Goal: Task Accomplishment & Management: Manage account settings

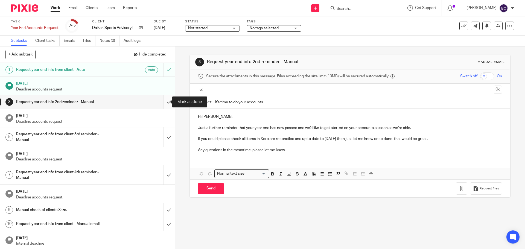
click at [164, 101] on input "submit" at bounding box center [87, 102] width 175 height 14
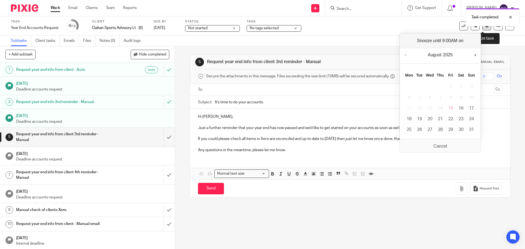
click at [482, 29] on button at bounding box center [486, 26] width 9 height 9
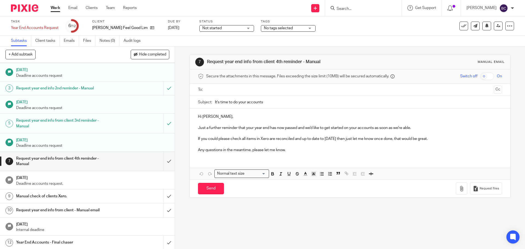
scroll to position [13, 0]
click at [108, 144] on p "Deadline accounts request" at bounding box center [92, 145] width 153 height 5
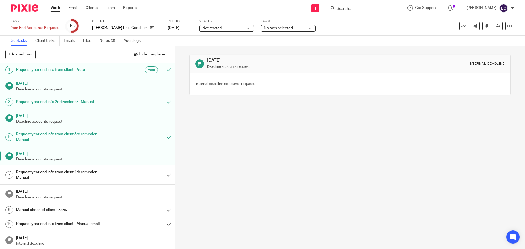
scroll to position [14, 0]
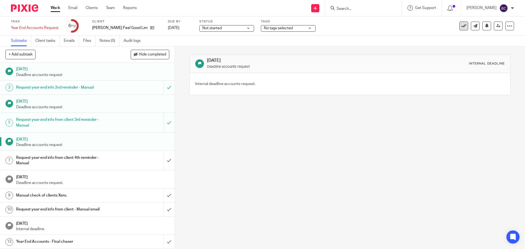
click at [459, 26] on button at bounding box center [463, 26] width 9 height 9
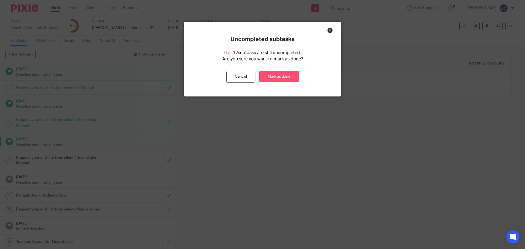
click at [284, 80] on link "Mark as done" at bounding box center [279, 77] width 40 height 12
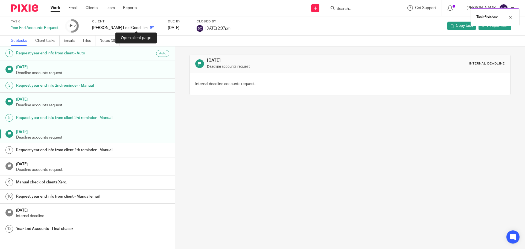
click at [150, 26] on icon at bounding box center [152, 28] width 4 height 4
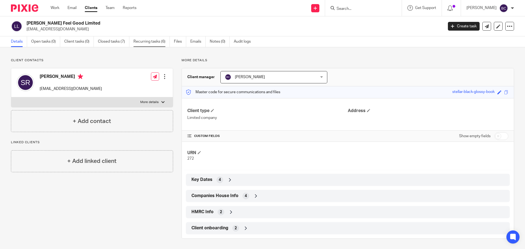
click at [157, 40] on link "Recurring tasks (6)" at bounding box center [151, 41] width 36 height 11
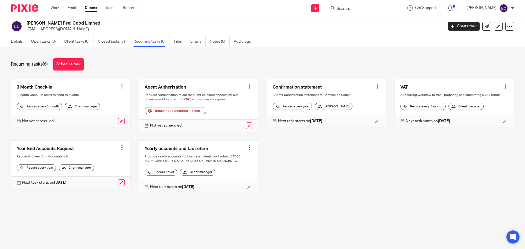
click at [211, 166] on link at bounding box center [198, 166] width 119 height 53
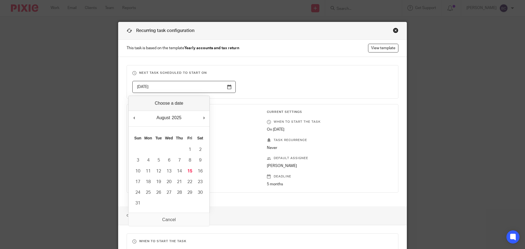
click at [168, 84] on input "[DATE]" at bounding box center [183, 87] width 103 height 12
type input "[DATE]"
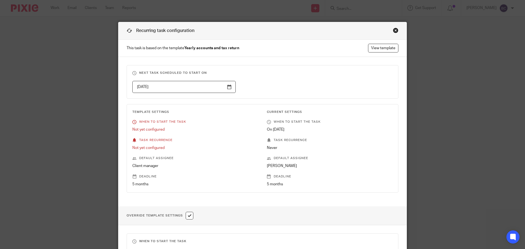
click at [191, 172] on div "Template Settings When to start the task Not yet configured Task recurrence Not…" at bounding box center [191, 148] width 134 height 77
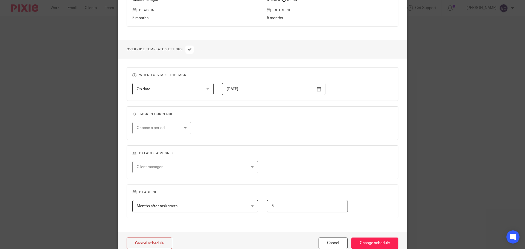
scroll to position [171, 0]
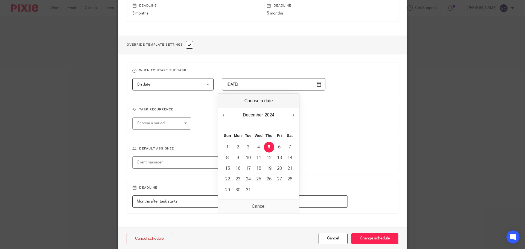
click at [262, 86] on input "[DATE]" at bounding box center [273, 84] width 103 height 12
type input "[DATE]"
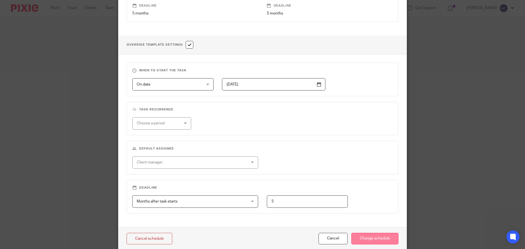
click at [369, 239] on input "Change schedule" at bounding box center [374, 239] width 47 height 12
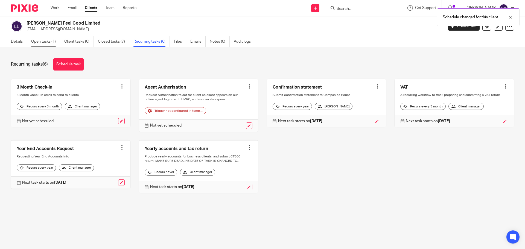
click at [40, 41] on link "Open tasks (1)" at bounding box center [45, 41] width 29 height 11
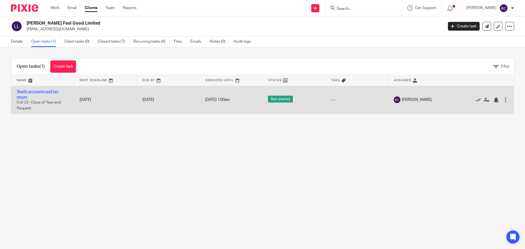
click at [48, 91] on link "Yearly accounts and tax return" at bounding box center [38, 94] width 42 height 9
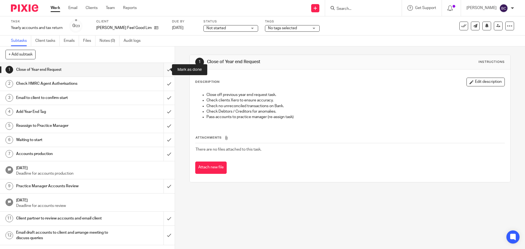
click at [163, 70] on input "submit" at bounding box center [87, 70] width 175 height 14
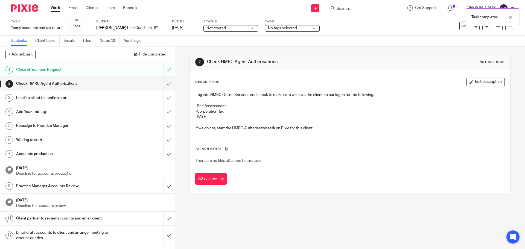
click at [164, 84] on input "submit" at bounding box center [87, 84] width 175 height 14
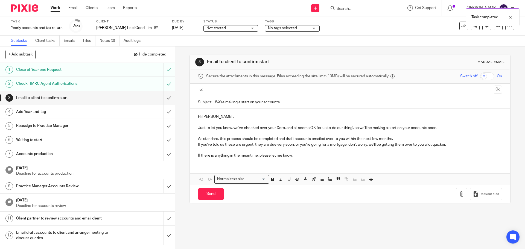
click at [224, 87] on input "text" at bounding box center [349, 90] width 283 height 6
click at [213, 196] on input "Send" at bounding box center [211, 195] width 26 height 12
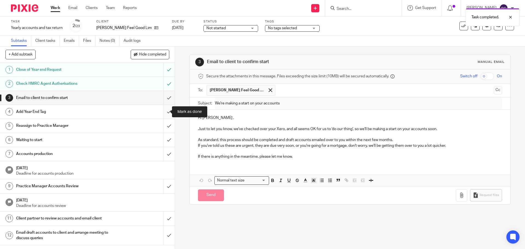
type input "Sent"
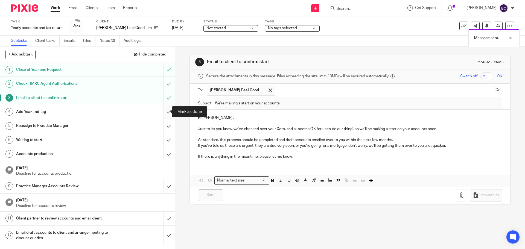
click at [161, 111] on input "submit" at bounding box center [87, 112] width 175 height 14
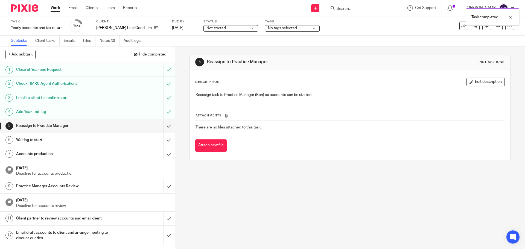
click at [163, 124] on input "submit" at bounding box center [87, 126] width 175 height 14
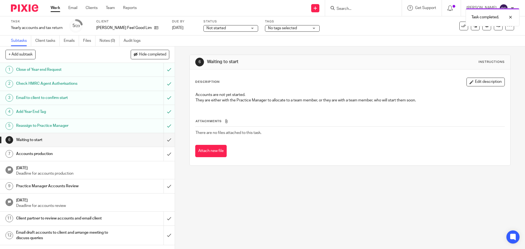
click at [268, 27] on span "No tags selected" at bounding box center [282, 28] width 29 height 4
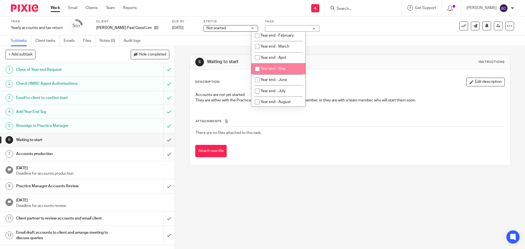
scroll to position [190, 0]
click at [270, 49] on span "Year end - March" at bounding box center [274, 47] width 29 height 4
checkbox input "true"
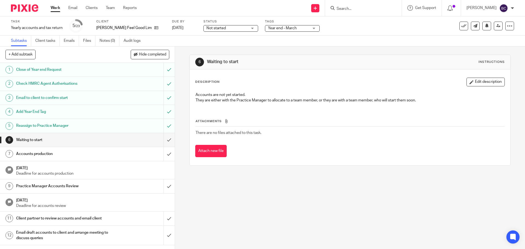
click at [252, 192] on div "6 Waiting to start Instructions Description Edit description Accounts are not y…" at bounding box center [350, 147] width 350 height 202
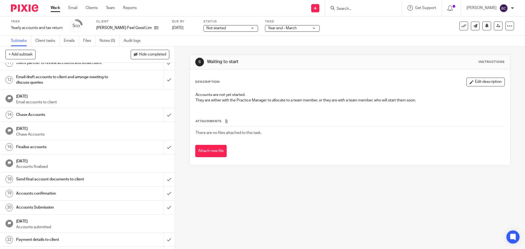
scroll to position [167, 0]
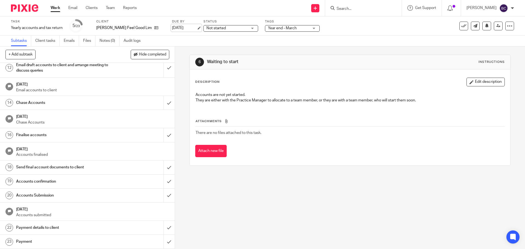
click at [172, 30] on link "14 Jan 2026" at bounding box center [184, 28] width 25 height 6
click at [264, 191] on div "6 Waiting to start Instructions Description Edit description Accounts are not y…" at bounding box center [350, 147] width 350 height 202
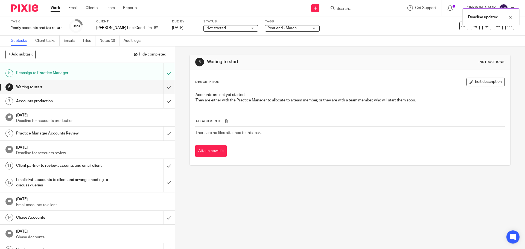
scroll to position [54, 0]
click at [505, 30] on div at bounding box center [509, 26] width 9 height 9
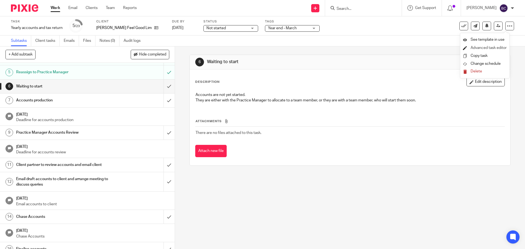
click at [493, 47] on link "Advanced task editor" at bounding box center [488, 48] width 36 height 4
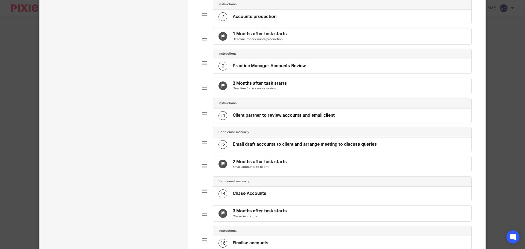
scroll to position [238, 0]
click at [314, 172] on div "2 Months after task starts Email accounts to client" at bounding box center [342, 164] width 258 height 16
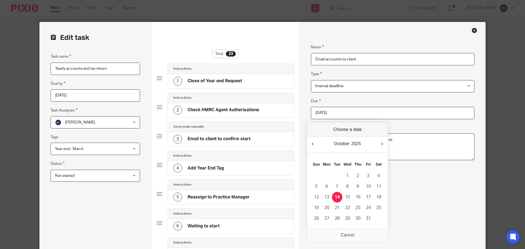
click at [362, 114] on input "2025-10-14" at bounding box center [392, 113] width 163 height 12
type input "2025-09-22"
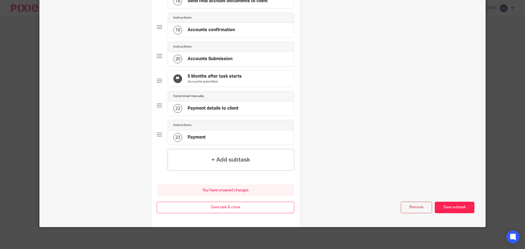
scroll to position [562, 0]
click at [450, 204] on button "Save subtask" at bounding box center [454, 208] width 40 height 12
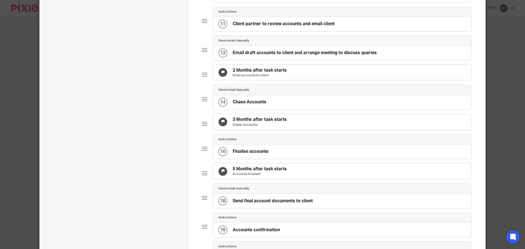
scroll to position [330, 0]
click at [273, 127] on p "Chase Accounts" at bounding box center [259, 124] width 54 height 4
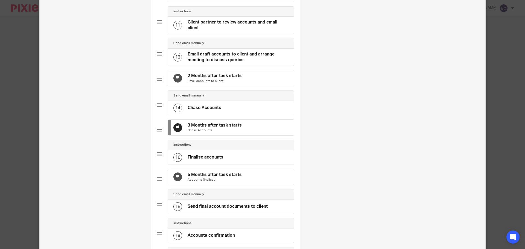
scroll to position [0, 0]
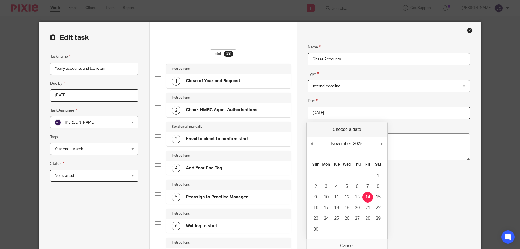
click at [348, 115] on input "2025-11-14" at bounding box center [389, 113] width 162 height 12
type input "2025-10-06"
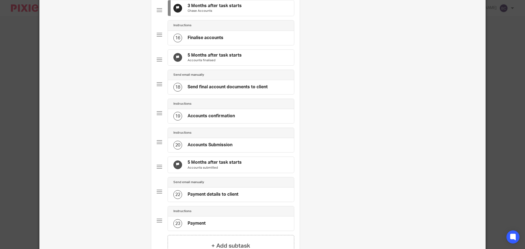
scroll to position [562, 0]
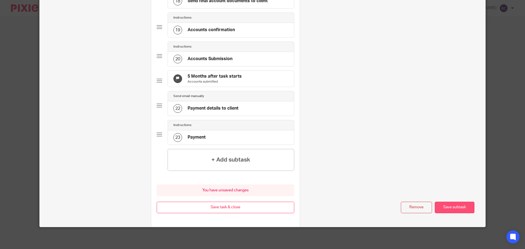
click at [453, 207] on button "Save subtask" at bounding box center [454, 208] width 40 height 12
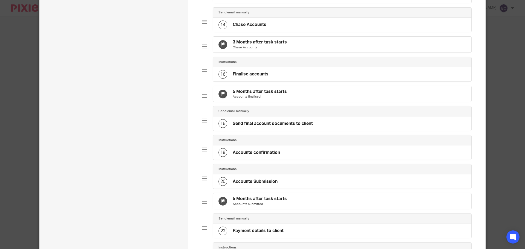
scroll to position [408, 0]
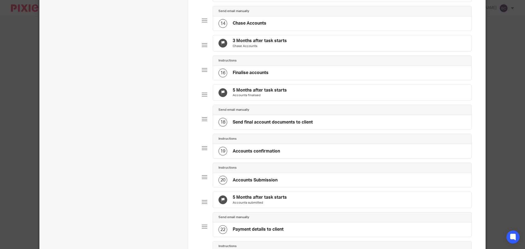
click at [262, 98] on p "Accounts finalised" at bounding box center [259, 95] width 54 height 4
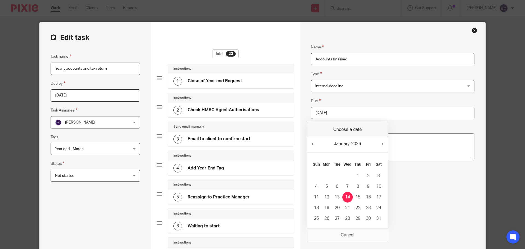
click at [348, 111] on input "2026-01-14" at bounding box center [392, 113] width 163 height 12
type input "2025-10-20"
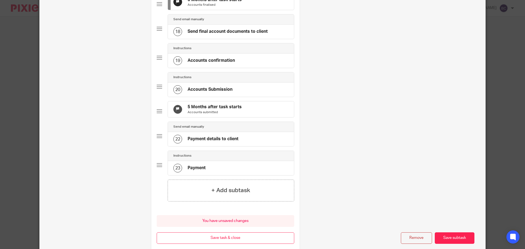
scroll to position [562, 0]
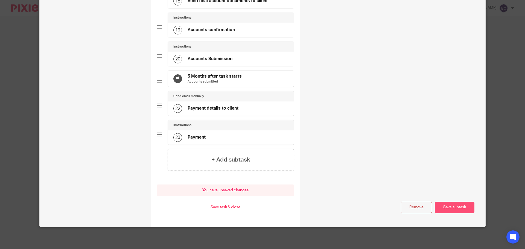
click at [447, 204] on button "Save subtask" at bounding box center [454, 208] width 40 height 12
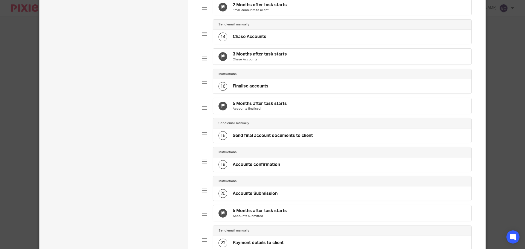
scroll to position [539, 0]
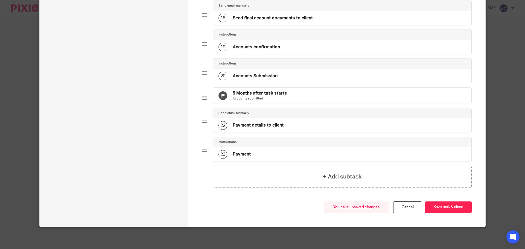
click at [241, 96] on p "Accounts submitted" at bounding box center [259, 98] width 54 height 4
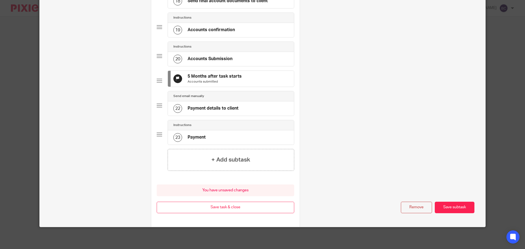
scroll to position [0, 0]
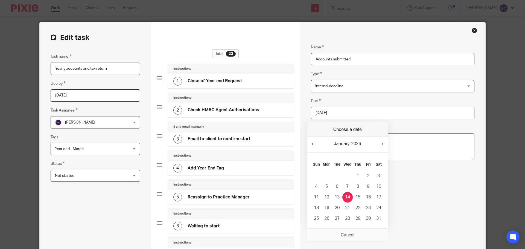
click at [353, 112] on input "2026-01-14" at bounding box center [392, 113] width 163 height 12
type input "2025-11-30"
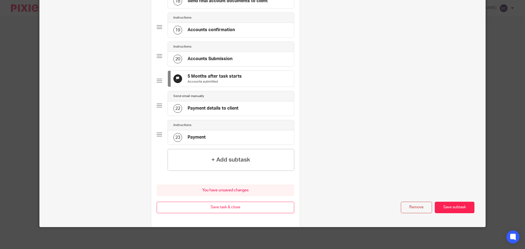
scroll to position [562, 0]
click at [453, 211] on button "Save subtask" at bounding box center [454, 208] width 40 height 12
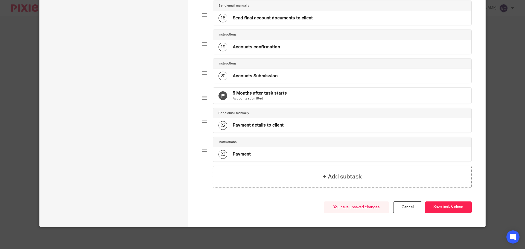
scroll to position [539, 0]
click at [453, 211] on button "Save task & close" at bounding box center [448, 207] width 47 height 12
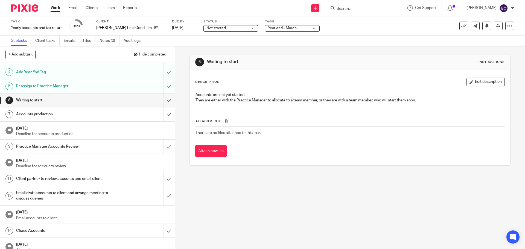
scroll to position [40, 0]
click at [506, 23] on icon at bounding box center [508, 25] width 5 height 5
click at [487, 48] on link "Advanced task editor" at bounding box center [488, 48] width 36 height 4
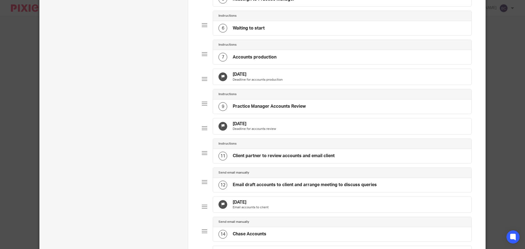
scroll to position [199, 0]
click at [203, 105] on div at bounding box center [204, 102] width 5 height 5
click at [268, 130] on p "Deadline for accounts review" at bounding box center [253, 128] width 43 height 4
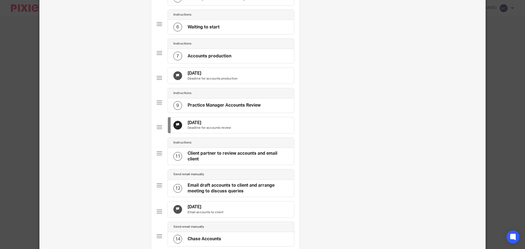
scroll to position [0, 0]
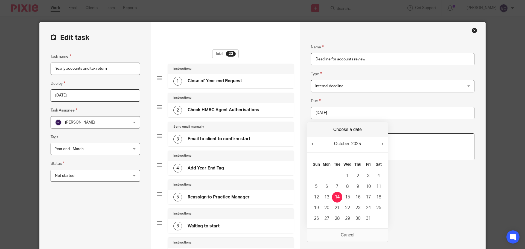
click at [367, 109] on input "2025-10-14" at bounding box center [392, 113] width 163 height 12
type input "2025-09-22"
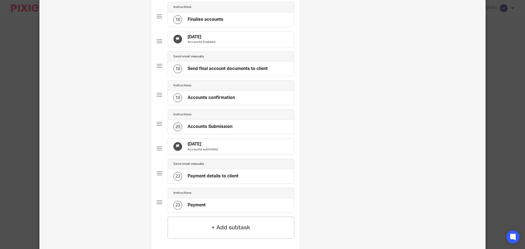
scroll to position [562, 0]
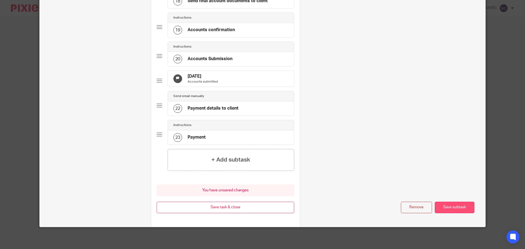
click at [445, 207] on button "Save subtask" at bounding box center [454, 208] width 40 height 12
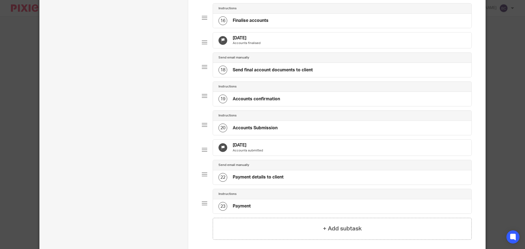
scroll to position [539, 0]
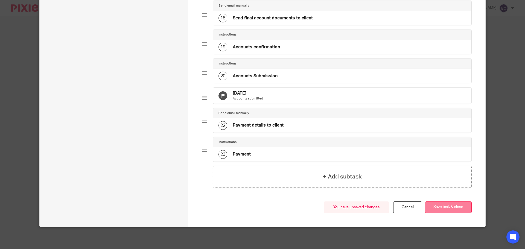
click at [433, 207] on button "Save task & close" at bounding box center [448, 207] width 47 height 12
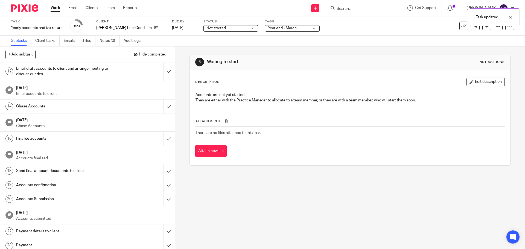
scroll to position [167, 0]
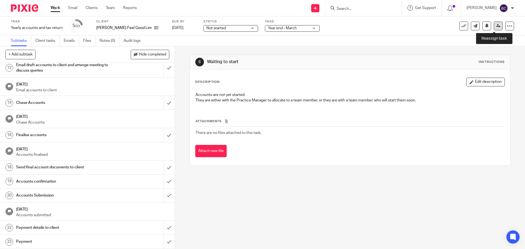
click at [494, 28] on link at bounding box center [497, 26] width 9 height 9
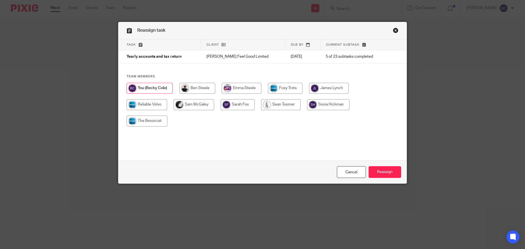
click at [326, 104] on input "radio" at bounding box center [328, 104] width 42 height 11
radio input "true"
click at [379, 172] on input "Reassign" at bounding box center [384, 172] width 33 height 12
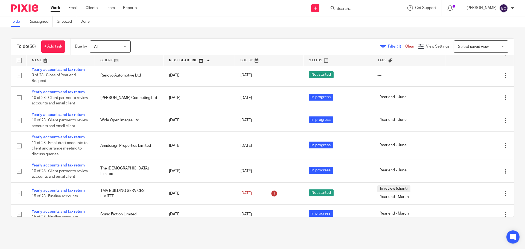
scroll to position [951, 0]
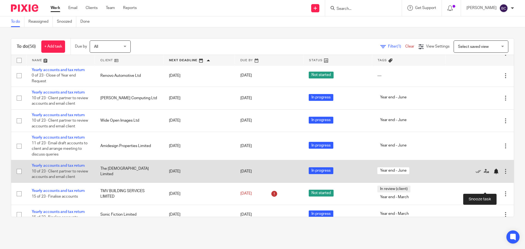
click at [493, 174] on div at bounding box center [495, 171] width 5 height 5
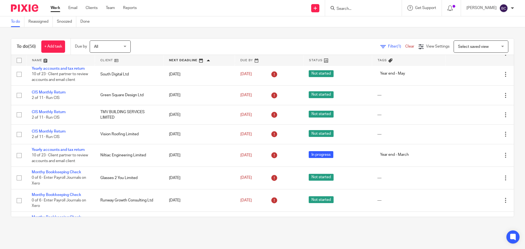
scroll to position [0, 0]
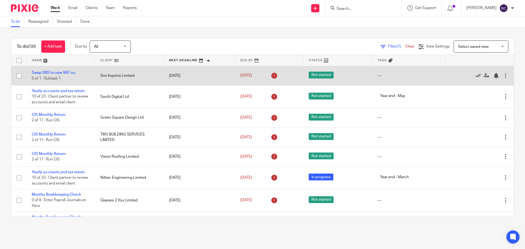
click at [475, 76] on icon at bounding box center [477, 75] width 5 height 5
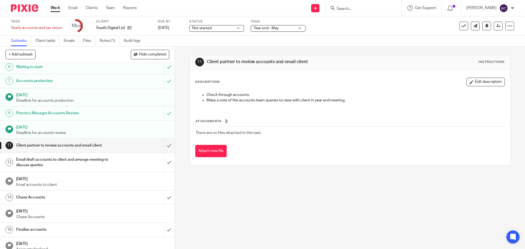
scroll to position [74, 0]
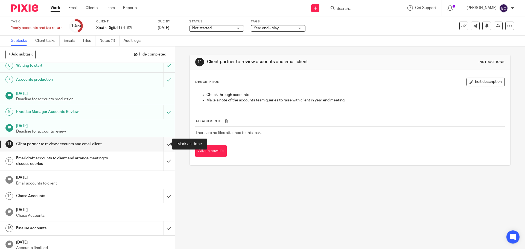
click at [164, 142] on input "submit" at bounding box center [87, 144] width 175 height 14
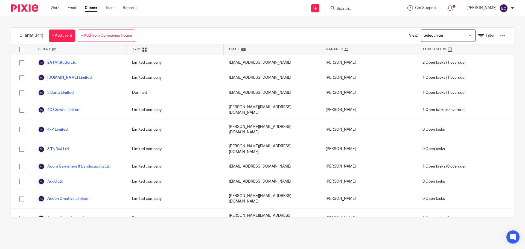
click at [448, 36] on input "Search for option" at bounding box center [446, 36] width 51 height 10
click at [485, 35] on span "Filter" at bounding box center [489, 36] width 9 height 4
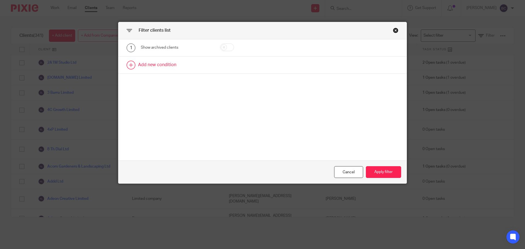
click at [141, 63] on link at bounding box center [262, 65] width 288 height 17
click at [142, 63] on div "Field" at bounding box center [176, 67] width 71 height 12
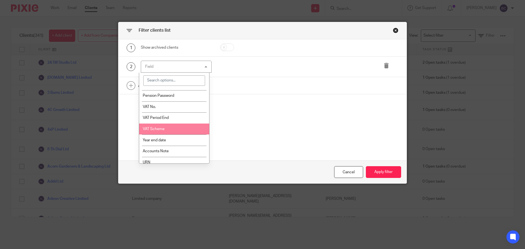
scroll to position [324, 0]
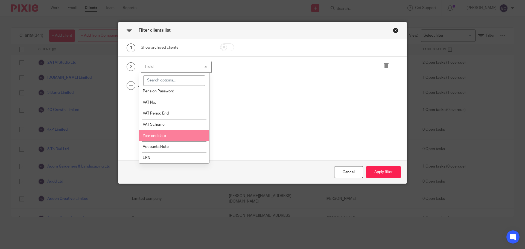
click at [172, 134] on li "Year end date" at bounding box center [174, 135] width 70 height 11
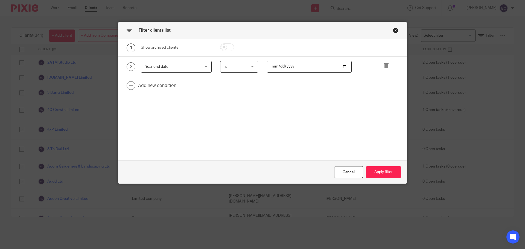
click at [253, 66] on div "is is" at bounding box center [239, 67] width 38 height 12
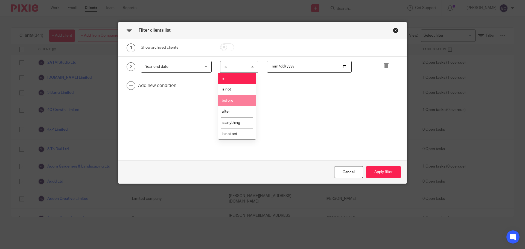
click at [244, 102] on li "before" at bounding box center [237, 100] width 38 height 11
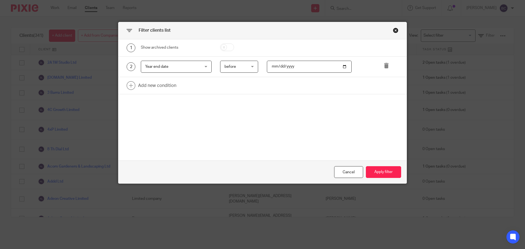
click at [288, 65] on input "date" at bounding box center [309, 67] width 85 height 12
click at [343, 67] on input "date" at bounding box center [309, 67] width 85 height 12
type input "2025-08-15"
click at [381, 171] on button "Apply filter" at bounding box center [383, 172] width 35 height 12
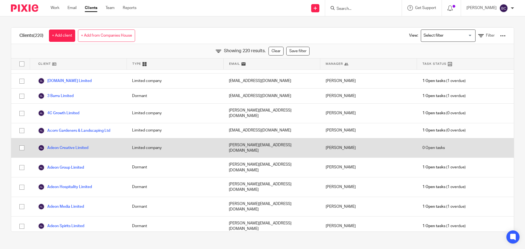
scroll to position [0, 0]
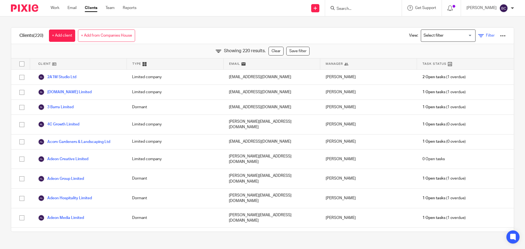
click at [478, 37] on link "Filter" at bounding box center [486, 36] width 16 height 6
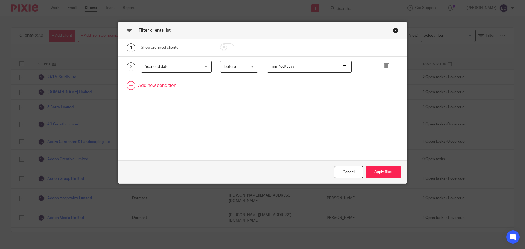
click at [150, 85] on link at bounding box center [262, 85] width 288 height 17
click at [150, 85] on div "Field" at bounding box center [171, 86] width 53 height 11
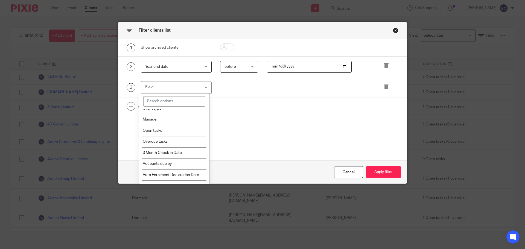
scroll to position [30, 0]
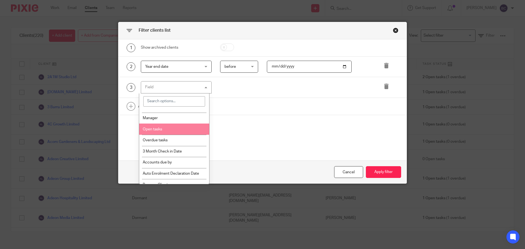
click at [174, 128] on li "Open tasks" at bounding box center [174, 128] width 70 height 11
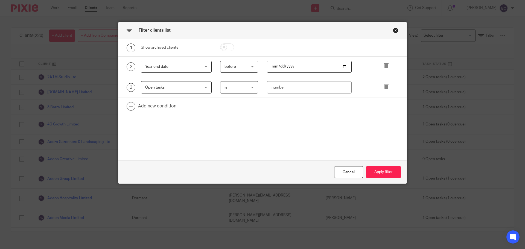
click at [248, 87] on span "is" at bounding box center [237, 86] width 27 height 11
click at [206, 83] on div "Open tasks Open tasks" at bounding box center [176, 87] width 71 height 12
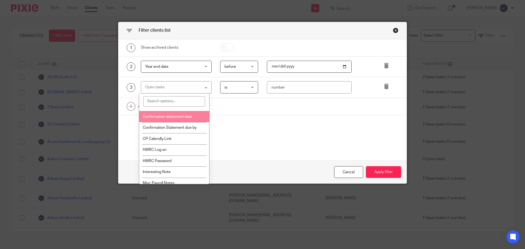
scroll to position [178, 0]
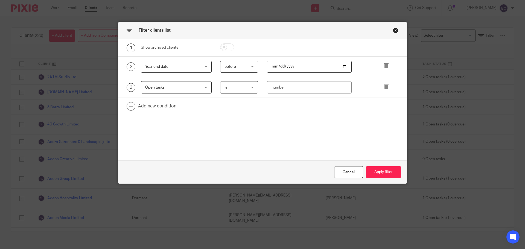
click at [394, 30] on div "Close this dialog window" at bounding box center [395, 30] width 5 height 5
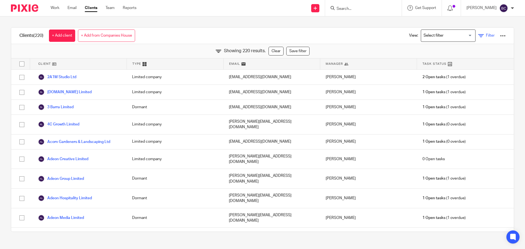
click at [478, 34] on link "Filter" at bounding box center [486, 36] width 16 height 6
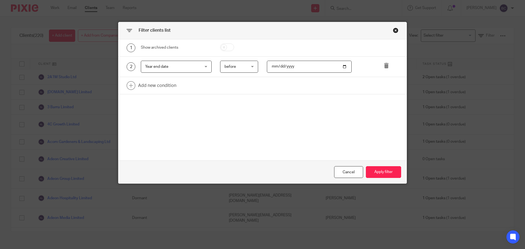
click at [393, 30] on div "Close this dialog window" at bounding box center [395, 30] width 5 height 5
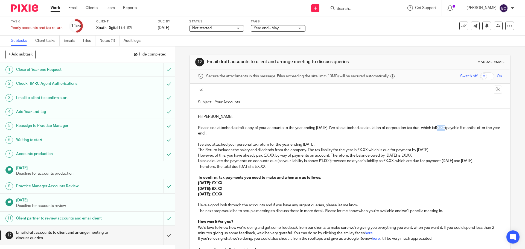
drag, startPoint x: 448, startPoint y: 127, endPoint x: 457, endPoint y: 126, distance: 9.1
click at [445, 126] on strong "£X.XX" at bounding box center [439, 128] width 10 height 4
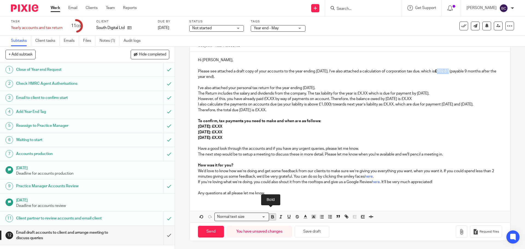
click at [272, 216] on icon "button" at bounding box center [272, 216] width 5 height 5
click at [326, 85] on p "I’ve also attached your personal tax return for the year ending [DATE]." at bounding box center [350, 87] width 304 height 5
click at [267, 85] on p "I’ve also attached your personal tax return for the year ending 5th April 2025." at bounding box center [350, 87] width 304 height 5
drag, startPoint x: 308, startPoint y: 88, endPoint x: 196, endPoint y: 89, distance: 111.5
click at [198, 91] on p "The Return includes the salary and dividends from the company. The tax liabilit…" at bounding box center [350, 93] width 304 height 5
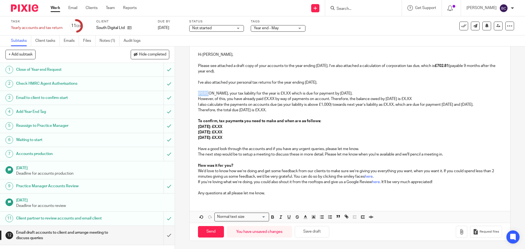
drag, startPoint x: 203, startPoint y: 94, endPoint x: 196, endPoint y: 94, distance: 6.6
click at [198, 94] on p "Ellie, your tax liability for the year is £X.XX which is due for payment by 31s…" at bounding box center [350, 93] width 304 height 5
click at [287, 219] on icon "button" at bounding box center [288, 216] width 5 height 5
drag, startPoint x: 215, startPoint y: 55, endPoint x: 204, endPoint y: 56, distance: 11.5
click at [204, 56] on p "Hi Eleanour," at bounding box center [350, 54] width 304 height 5
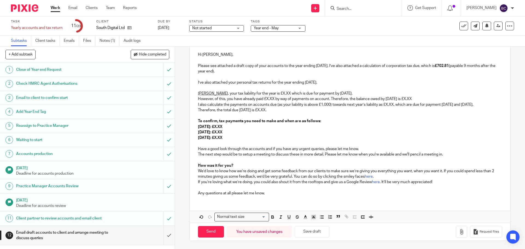
click at [308, 113] on p "Therefore, the total due [DATE] is £X.XX." at bounding box center [350, 109] width 304 height 5
drag, startPoint x: 241, startPoint y: 144, endPoint x: 180, endPoint y: 90, distance: 81.5
click at [180, 90] on div "12 Email draft accounts to client and arrange meeting to discuss queries Manual…" at bounding box center [350, 147] width 350 height 202
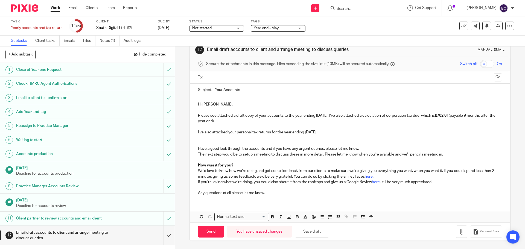
scroll to position [12, 0]
click at [225, 78] on input "text" at bounding box center [349, 77] width 283 height 6
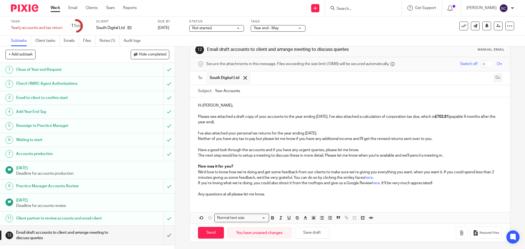
click at [493, 76] on button "Cc" at bounding box center [497, 78] width 8 height 8
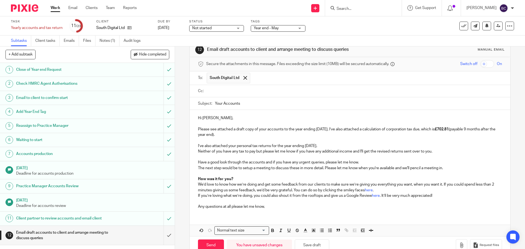
click at [238, 92] on input "text" at bounding box center [353, 91] width 291 height 6
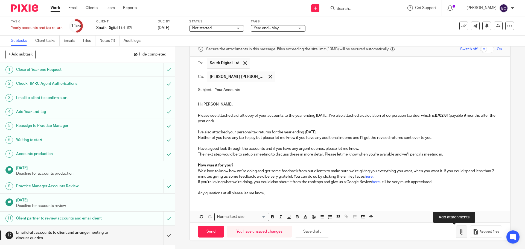
click at [458, 232] on icon "button" at bounding box center [460, 231] width 5 height 5
click at [455, 231] on button "button" at bounding box center [460, 231] width 11 height 12
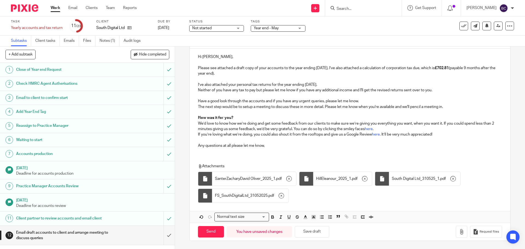
scroll to position [75, 0]
click at [213, 231] on input "Send" at bounding box center [211, 232] width 26 height 12
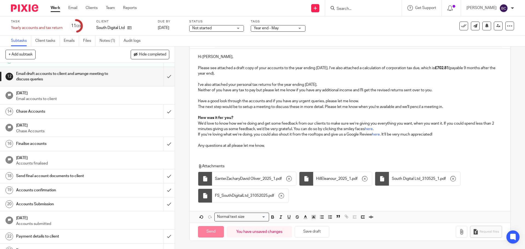
scroll to position [160, 0]
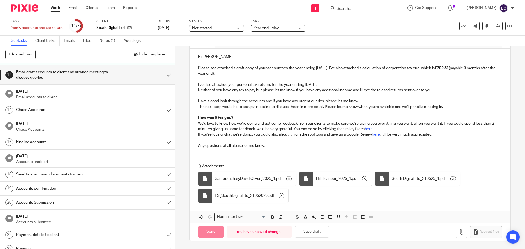
type input "Sent"
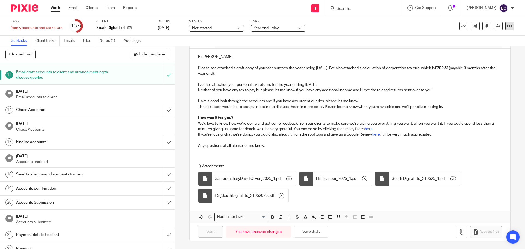
click at [506, 26] on icon at bounding box center [508, 25] width 5 height 5
click at [487, 48] on link "Advanced task editor" at bounding box center [488, 48] width 36 height 4
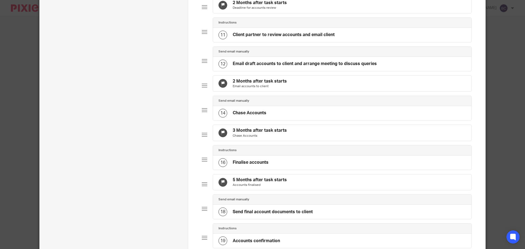
scroll to position [319, 0]
click at [272, 133] on h4 "3 Months after task starts" at bounding box center [259, 130] width 54 height 6
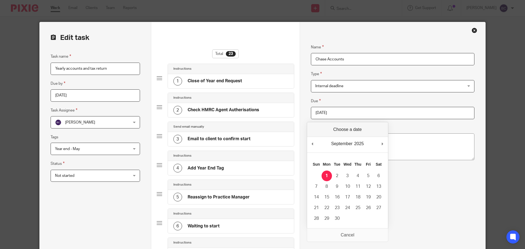
click at [360, 116] on input "2025-09-01" at bounding box center [392, 113] width 163 height 12
type input "2025-09-08"
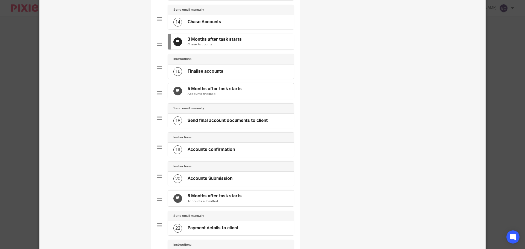
scroll to position [562, 0]
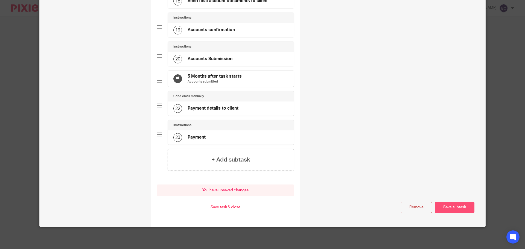
click at [458, 207] on button "Save subtask" at bounding box center [454, 208] width 40 height 12
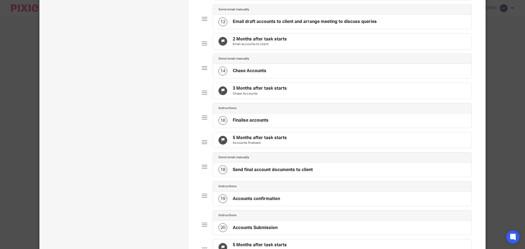
scroll to position [361, 0]
click at [288, 148] on div "5 Months after task starts Accounts finalised" at bounding box center [342, 140] width 258 height 16
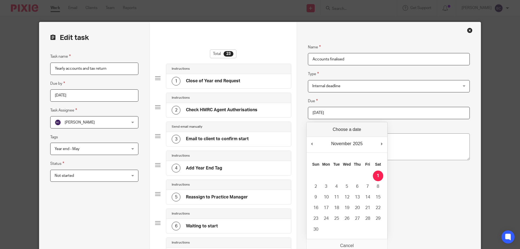
click at [344, 115] on input "2025-11-01" at bounding box center [389, 113] width 162 height 12
type input "2025-09-22"
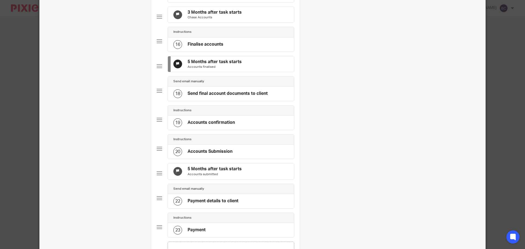
scroll to position [562, 0]
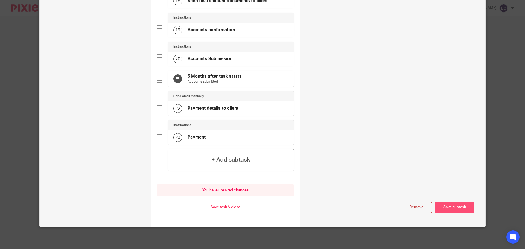
click at [440, 206] on button "Save subtask" at bounding box center [454, 208] width 40 height 12
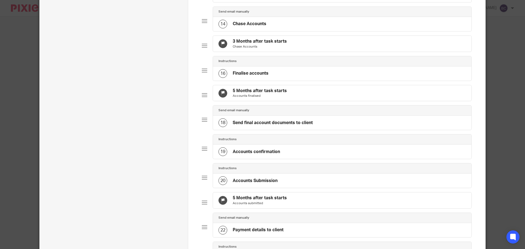
scroll to position [348, 0]
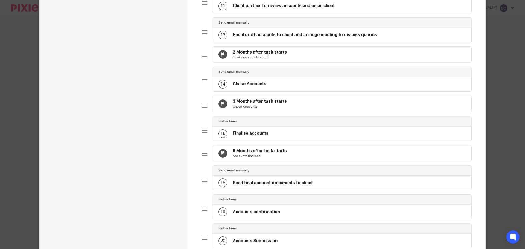
click at [270, 55] on h4 "2 Months after task starts" at bounding box center [259, 52] width 54 height 6
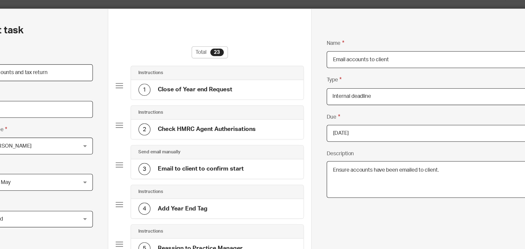
drag, startPoint x: 268, startPoint y: 58, endPoint x: 264, endPoint y: 55, distance: 5.0
click at [264, 55] on div "Total 23" at bounding box center [225, 56] width 137 height 14
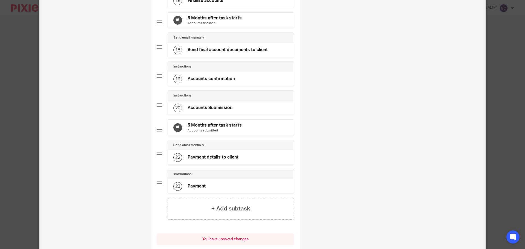
scroll to position [487, 0]
click at [252, 135] on div "5 Months after task starts Accounts submitted" at bounding box center [231, 127] width 126 height 16
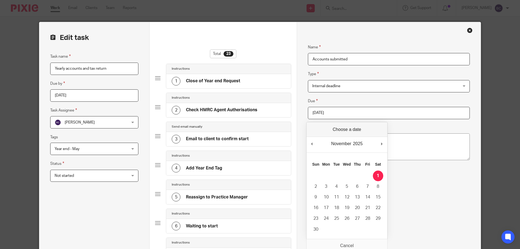
click at [352, 109] on input "2025-11-01" at bounding box center [389, 113] width 162 height 12
type input "2025-10-31"
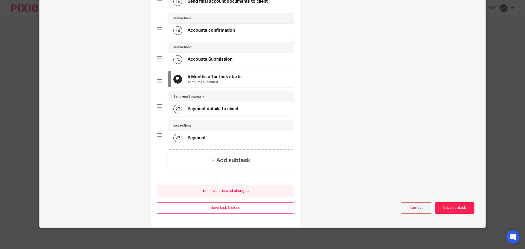
scroll to position [562, 0]
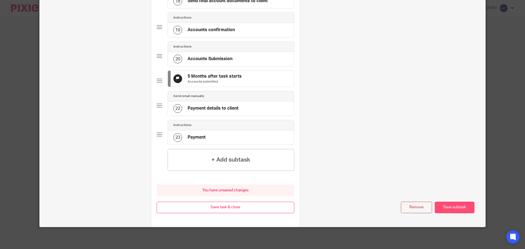
click at [457, 208] on button "Save subtask" at bounding box center [454, 208] width 40 height 12
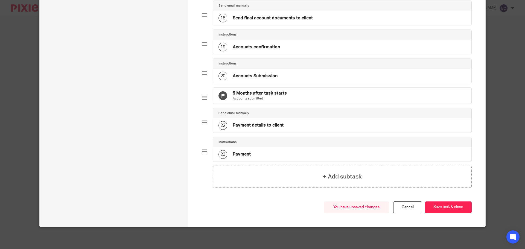
click at [457, 208] on button "Save task & close" at bounding box center [448, 207] width 47 height 12
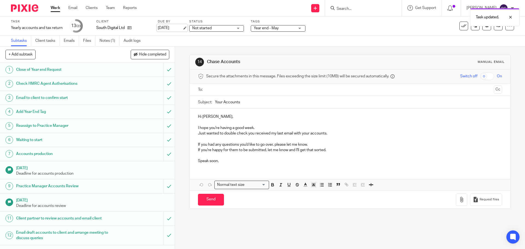
click at [176, 29] on link "[DATE]" at bounding box center [170, 28] width 25 height 6
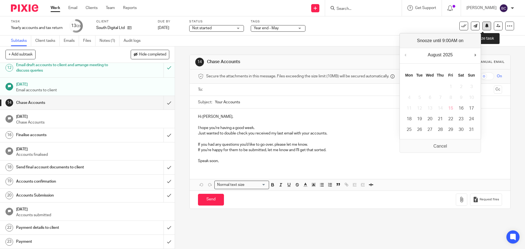
click at [482, 29] on button at bounding box center [486, 26] width 9 height 9
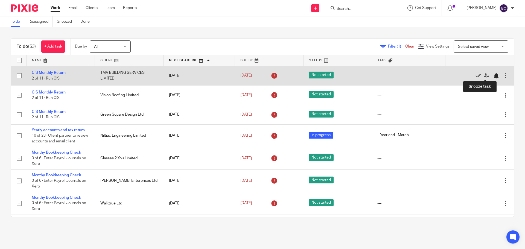
click at [493, 75] on div at bounding box center [495, 75] width 5 height 5
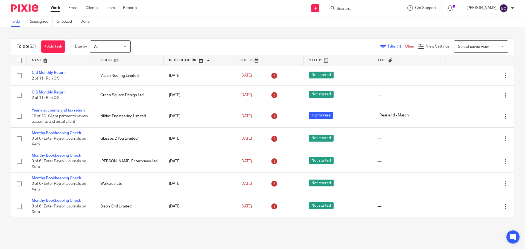
click at [357, 8] on input "Search" at bounding box center [360, 9] width 49 height 5
type input "tmv"
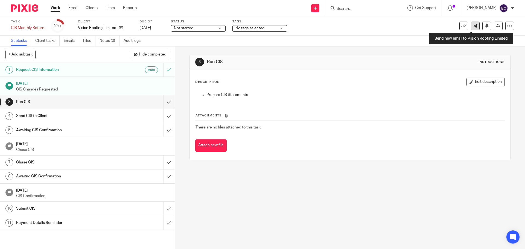
click at [472, 28] on link at bounding box center [474, 26] width 9 height 9
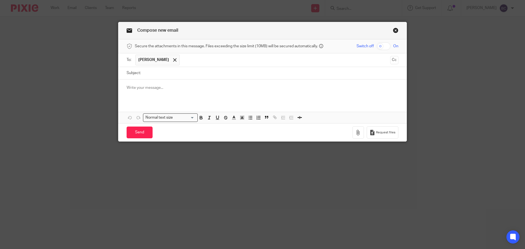
click at [206, 73] on input "Subject:" at bounding box center [270, 73] width 255 height 12
type input "CIS"
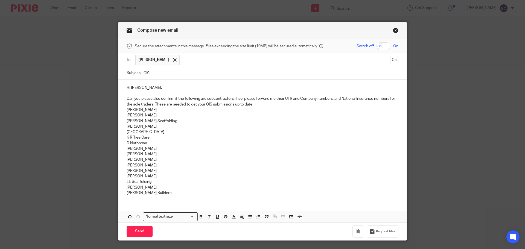
click at [259, 105] on p "Can you please also confirm if the following are subcontractors, if so, please …" at bounding box center [262, 101] width 272 height 11
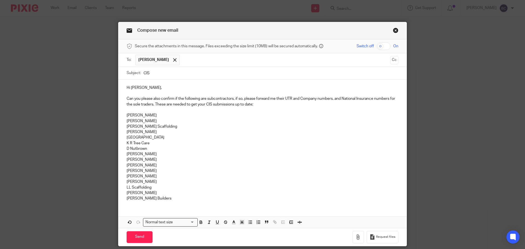
click at [140, 120] on p "[PERSON_NAME]" at bounding box center [262, 120] width 272 height 5
click at [168, 197] on p "[PERSON_NAME] Builders" at bounding box center [262, 198] width 272 height 5
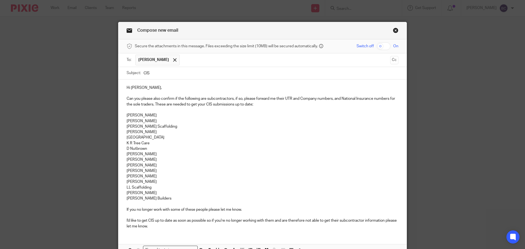
drag, startPoint x: 245, startPoint y: 209, endPoint x: 127, endPoint y: 208, distance: 117.5
drag, startPoint x: 127, startPoint y: 208, endPoint x: 242, endPoint y: 208, distance: 115.3
click at [242, 208] on p "If you no longer work with some of these people please let me know." at bounding box center [262, 209] width 272 height 5
drag, startPoint x: 242, startPoint y: 208, endPoint x: 91, endPoint y: 202, distance: 151.2
click at [91, 202] on div "Compose new email Secure the attachments in this message. Files exceeding the s…" at bounding box center [262, 124] width 525 height 249
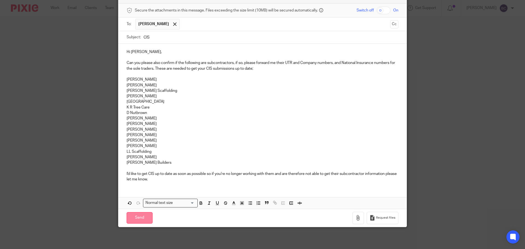
scroll to position [33, 0]
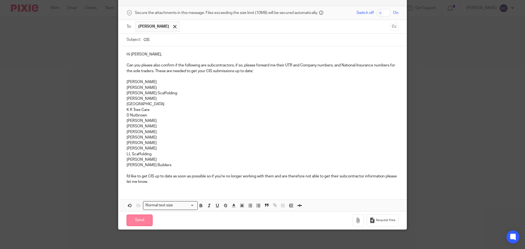
click at [133, 222] on input "Send" at bounding box center [139, 220] width 26 height 12
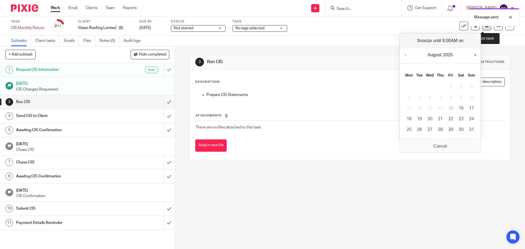
click at [482, 29] on button at bounding box center [486, 26] width 9 height 9
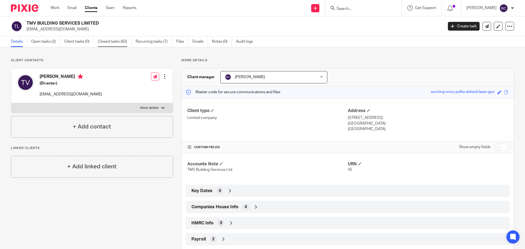
click at [117, 42] on link "Closed tasks (82)" at bounding box center [115, 41] width 34 height 11
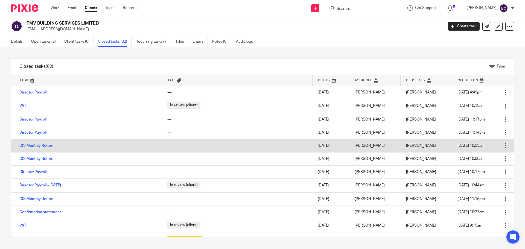
click at [37, 146] on link "CIS Monthly Return" at bounding box center [36, 146] width 34 height 4
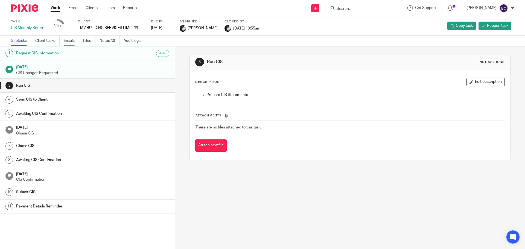
click at [75, 39] on link "Emails" at bounding box center [71, 41] width 15 height 11
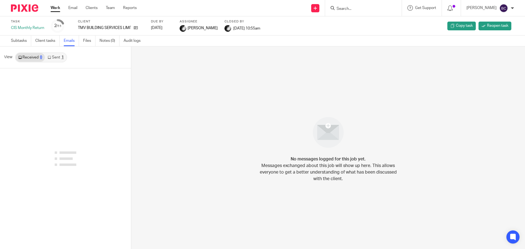
click at [63, 56] on div "1" at bounding box center [62, 57] width 2 height 4
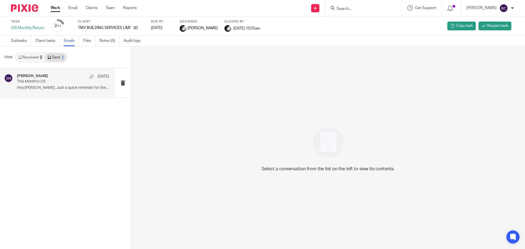
click at [61, 77] on div "Sam McGaley 7 Jul" at bounding box center [63, 76] width 92 height 5
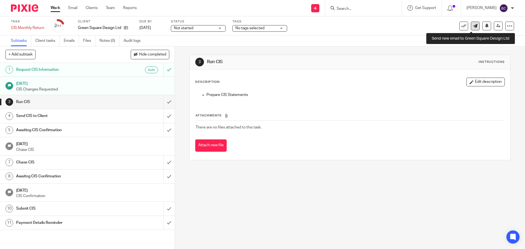
click at [470, 28] on link at bounding box center [474, 26] width 9 height 9
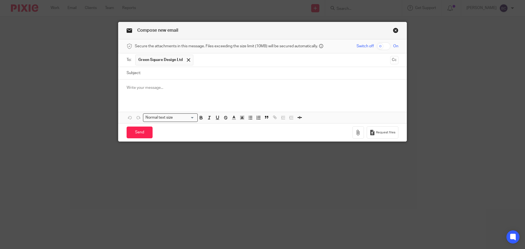
click at [256, 73] on input "Subject:" at bounding box center [270, 73] width 255 height 12
type input "CIS"
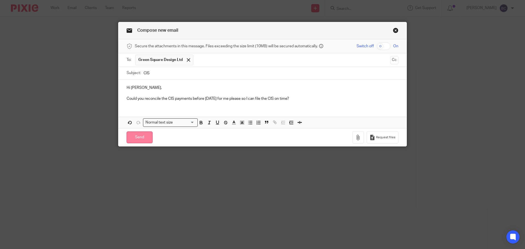
click at [143, 135] on input "Send" at bounding box center [139, 137] width 26 height 12
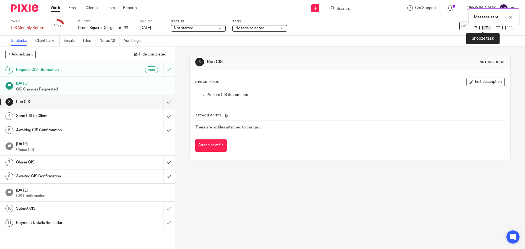
click at [483, 28] on button at bounding box center [486, 26] width 9 height 9
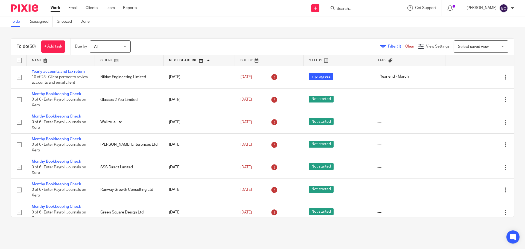
click at [388, 45] on span "Filter (1)" at bounding box center [396, 47] width 17 height 4
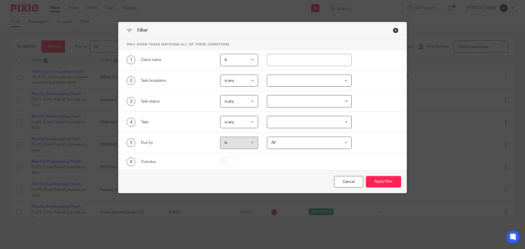
click at [236, 83] on span "is any" at bounding box center [237, 80] width 27 height 11
click at [238, 100] on li "is none" at bounding box center [237, 103] width 38 height 11
click at [334, 78] on div at bounding box center [309, 81] width 85 height 12
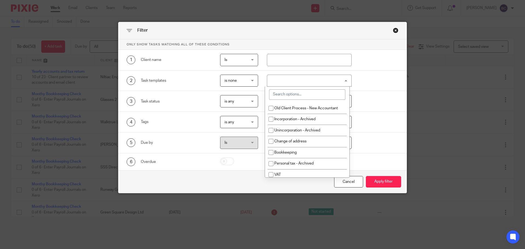
click at [321, 92] on input "search" at bounding box center [307, 94] width 76 height 10
type input "month"
click at [239, 81] on span "is none" at bounding box center [237, 80] width 27 height 11
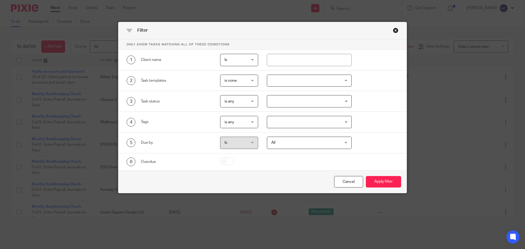
click at [393, 29] on div "Close this dialog window" at bounding box center [395, 30] width 5 height 5
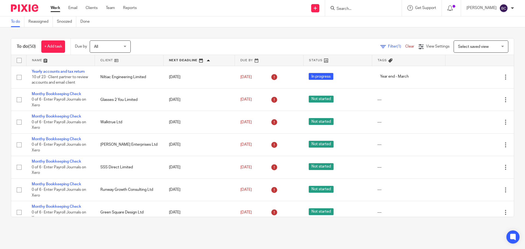
click at [42, 60] on link at bounding box center [60, 60] width 68 height 11
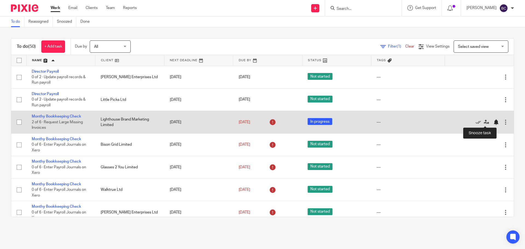
click at [493, 123] on div at bounding box center [495, 121] width 5 height 5
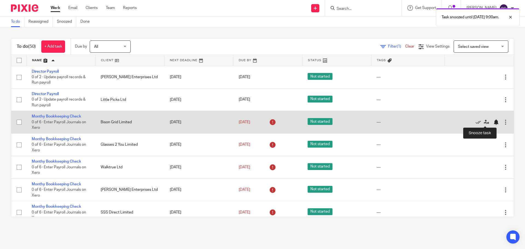
click at [493, 122] on div at bounding box center [495, 121] width 5 height 5
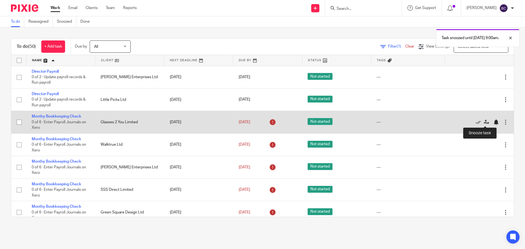
click at [493, 122] on div at bounding box center [495, 121] width 5 height 5
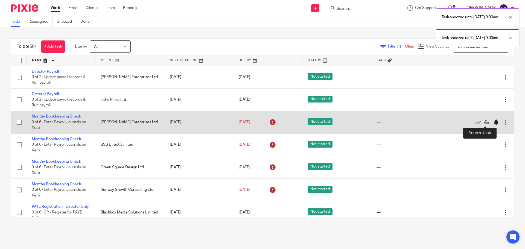
click at [493, 123] on div at bounding box center [495, 121] width 5 height 5
click at [493, 122] on div at bounding box center [495, 121] width 5 height 5
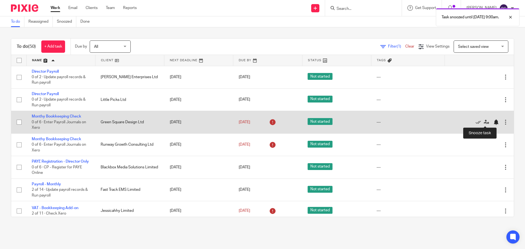
click at [493, 122] on div at bounding box center [495, 121] width 5 height 5
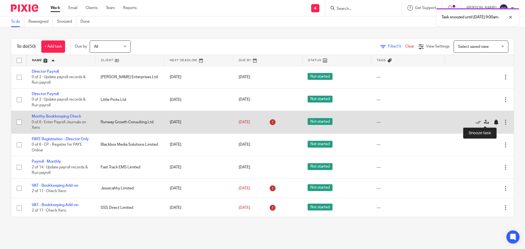
click at [493, 120] on div at bounding box center [495, 121] width 5 height 5
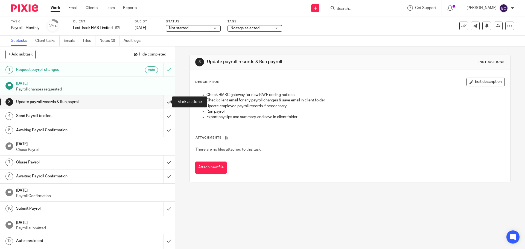
click at [164, 102] on input "submit" at bounding box center [87, 102] width 175 height 14
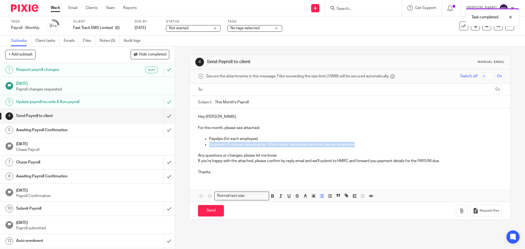
drag, startPoint x: 364, startPoint y: 143, endPoint x: 193, endPoint y: 146, distance: 171.3
click at [193, 146] on div "Hey [PERSON_NAME], For this month, please see attached: Payslips (for each empl…" at bounding box center [350, 143] width 320 height 70
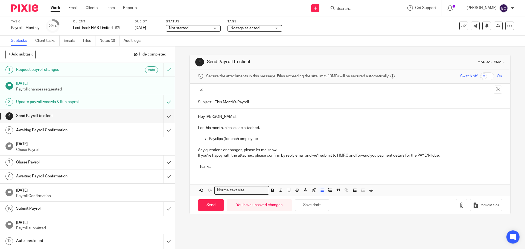
drag, startPoint x: 239, startPoint y: 85, endPoint x: 241, endPoint y: 88, distance: 3.2
click at [241, 88] on ul at bounding box center [350, 89] width 287 height 9
click at [241, 88] on input "text" at bounding box center [349, 90] width 283 height 6
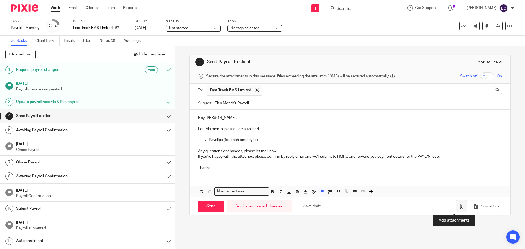
click at [458, 206] on icon "button" at bounding box center [460, 206] width 5 height 5
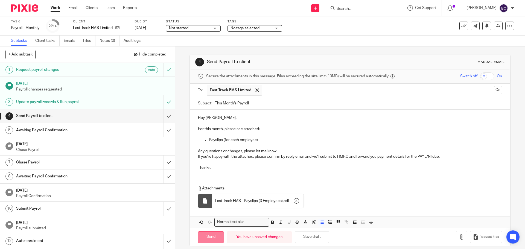
click at [204, 235] on input "Send" at bounding box center [211, 237] width 26 height 12
type input "Sent"
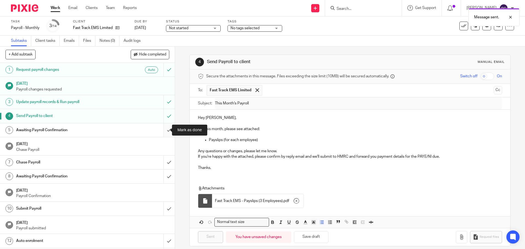
click at [160, 127] on input "submit" at bounding box center [87, 130] width 175 height 14
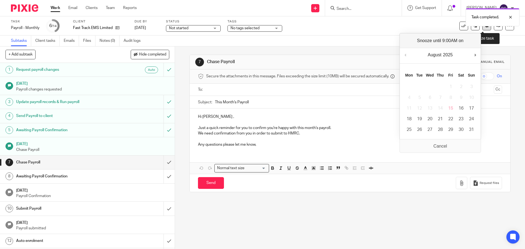
click at [482, 29] on button at bounding box center [486, 26] width 9 height 9
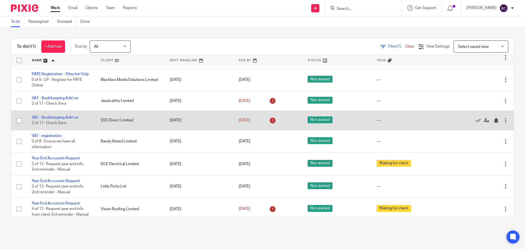
scroll to position [43, 0]
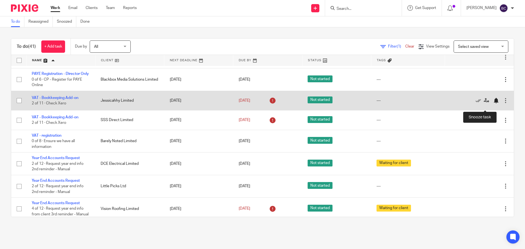
click at [493, 103] on div at bounding box center [495, 100] width 5 height 5
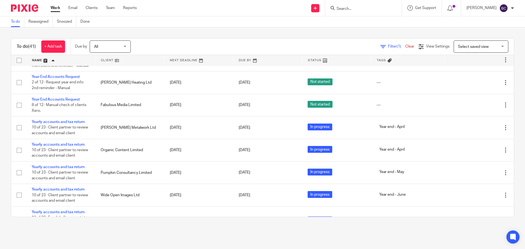
scroll to position [219, 0]
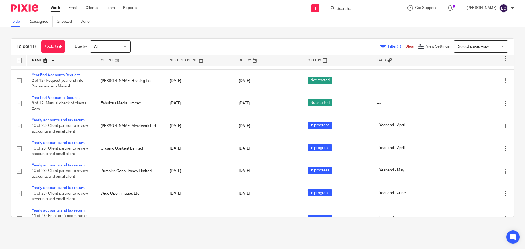
click at [363, 9] on input "Search" at bounding box center [360, 9] width 49 height 5
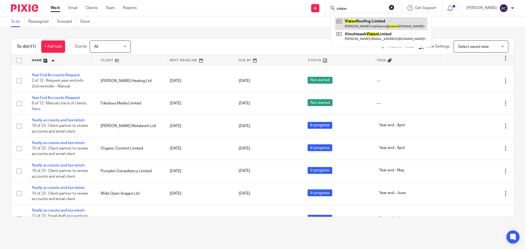
type input "vision"
click at [370, 23] on link at bounding box center [381, 23] width 92 height 13
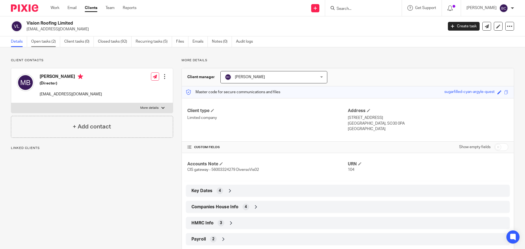
click at [42, 42] on link "Open tasks (2)" at bounding box center [45, 41] width 29 height 11
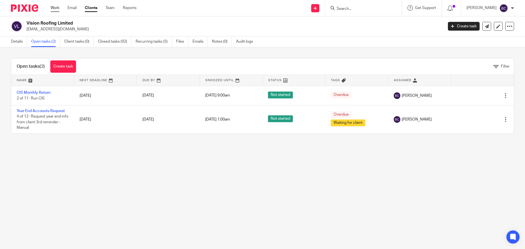
click at [57, 8] on link "Work" at bounding box center [55, 7] width 9 height 5
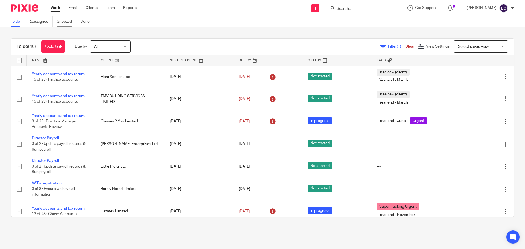
click at [58, 21] on link "Snoozed" at bounding box center [66, 21] width 19 height 11
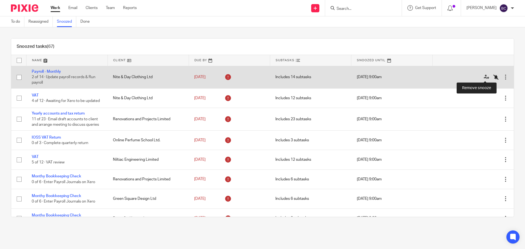
click at [493, 76] on icon at bounding box center [495, 76] width 5 height 5
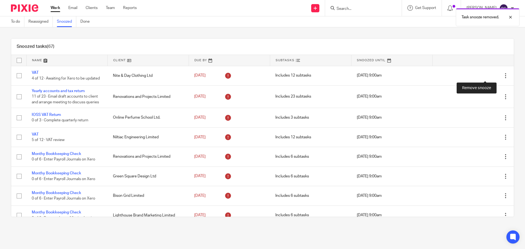
click at [493, 76] on icon at bounding box center [495, 75] width 5 height 5
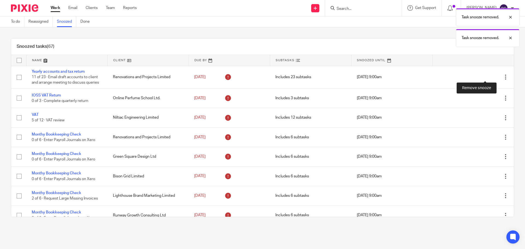
click at [493, 76] on icon at bounding box center [495, 76] width 5 height 5
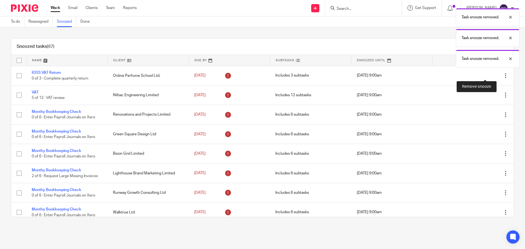
click at [493, 76] on icon at bounding box center [495, 75] width 5 height 5
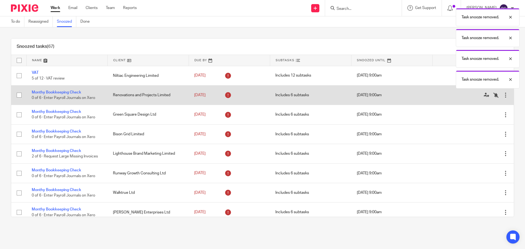
click at [480, 95] on div at bounding box center [470, 94] width 65 height 5
click at [493, 96] on icon at bounding box center [495, 94] width 5 height 5
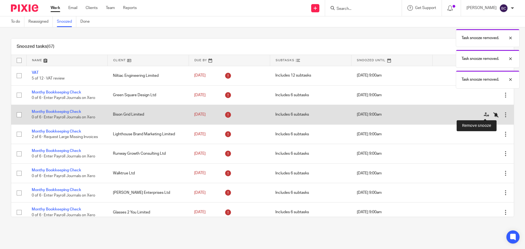
click at [493, 115] on icon at bounding box center [495, 114] width 5 height 5
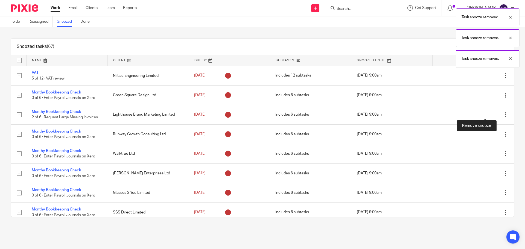
click at [493, 115] on icon at bounding box center [495, 114] width 5 height 5
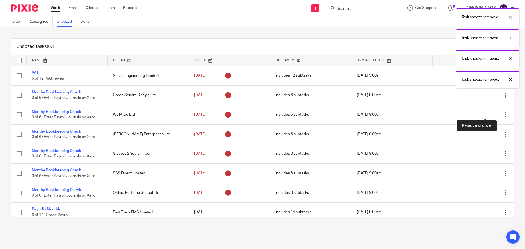
click at [493, 115] on icon at bounding box center [495, 114] width 5 height 5
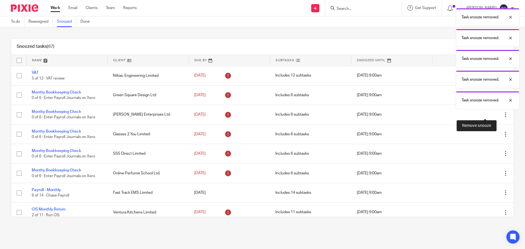
click at [493, 115] on icon at bounding box center [495, 114] width 5 height 5
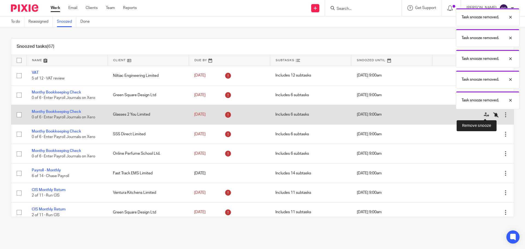
click at [493, 115] on icon at bounding box center [495, 114] width 5 height 5
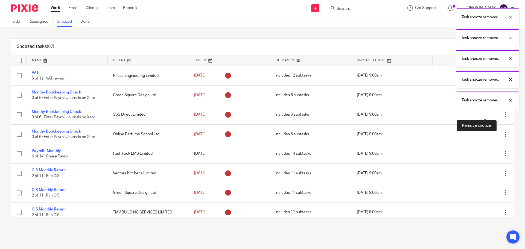
click at [493, 115] on icon at bounding box center [495, 114] width 5 height 5
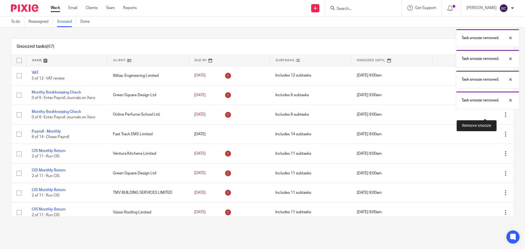
click at [493, 115] on icon at bounding box center [495, 114] width 5 height 5
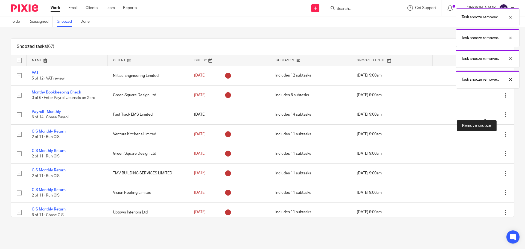
click at [493, 115] on icon at bounding box center [495, 114] width 5 height 5
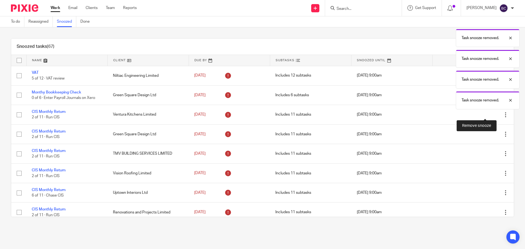
click at [493, 115] on icon at bounding box center [495, 114] width 5 height 5
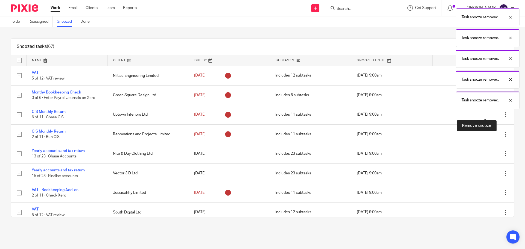
click at [493, 115] on icon at bounding box center [495, 114] width 5 height 5
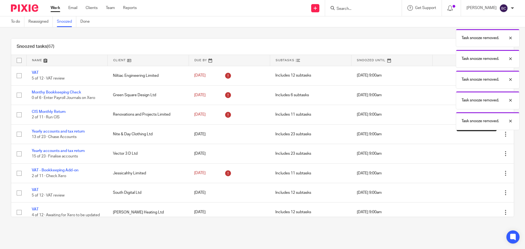
click at [493, 115] on icon at bounding box center [495, 114] width 5 height 5
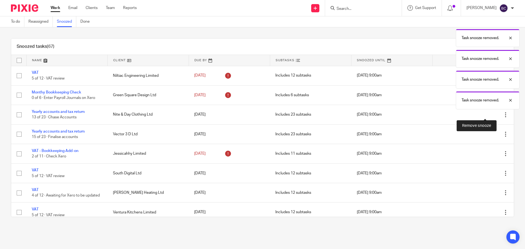
click at [493, 115] on icon at bounding box center [495, 114] width 5 height 5
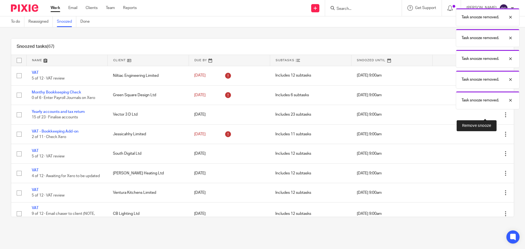
click at [493, 115] on icon at bounding box center [495, 114] width 5 height 5
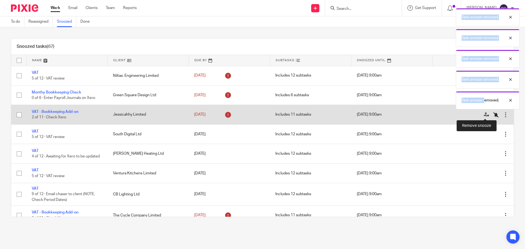
click at [484, 115] on body "Work Email Clients Team Reports Work Email Clients Team Reports Settings Send n…" at bounding box center [262, 124] width 525 height 249
click at [493, 115] on icon at bounding box center [495, 114] width 5 height 5
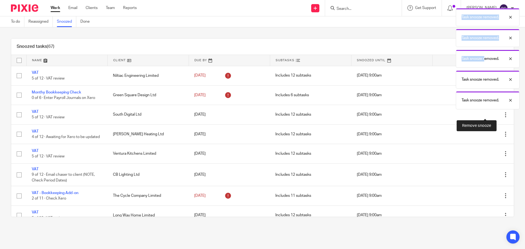
click at [493, 115] on icon at bounding box center [495, 114] width 5 height 5
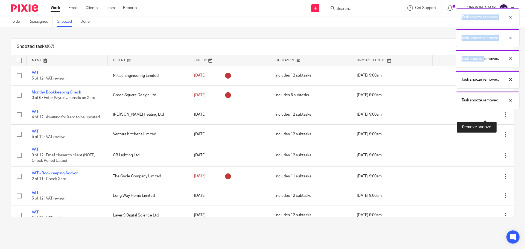
click at [493, 115] on icon at bounding box center [495, 114] width 5 height 5
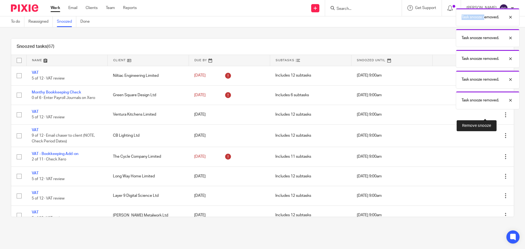
click at [493, 115] on icon at bounding box center [495, 114] width 5 height 5
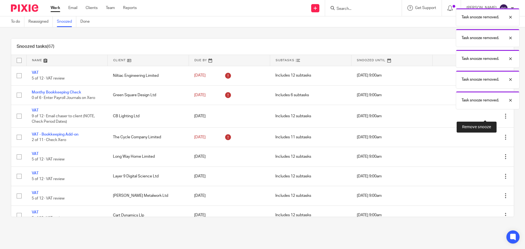
click at [493, 115] on icon at bounding box center [495, 115] width 5 height 5
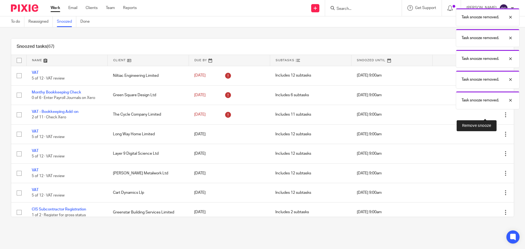
click at [493, 115] on icon at bounding box center [495, 114] width 5 height 5
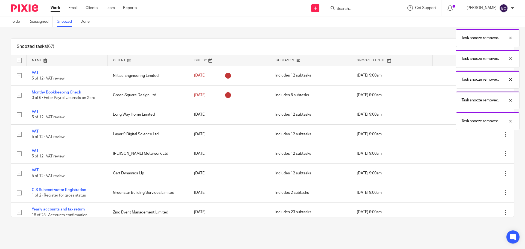
click at [493, 115] on icon at bounding box center [495, 114] width 5 height 5
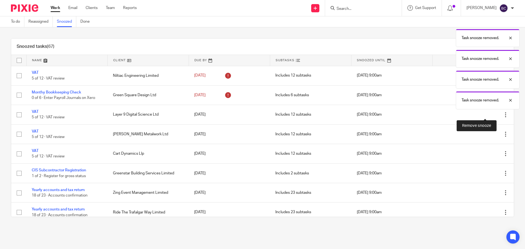
click at [493, 115] on icon at bounding box center [495, 114] width 5 height 5
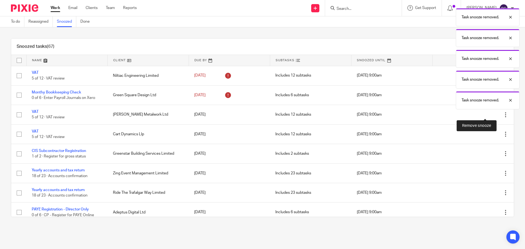
click at [493, 115] on icon at bounding box center [495, 114] width 5 height 5
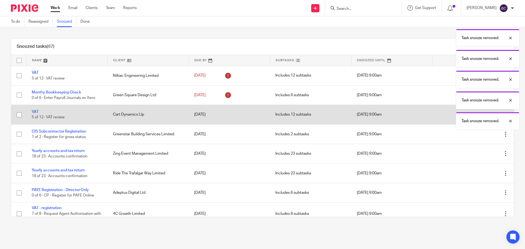
click at [484, 115] on body "Work Email Clients Team Reports Work Email Clients Team Reports Settings Send n…" at bounding box center [262, 124] width 525 height 249
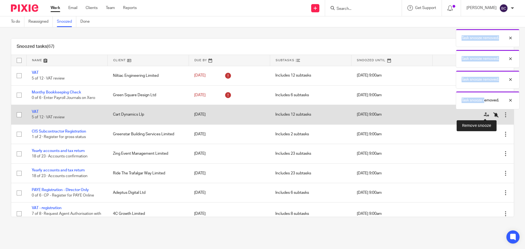
click at [493, 115] on icon at bounding box center [495, 114] width 5 height 5
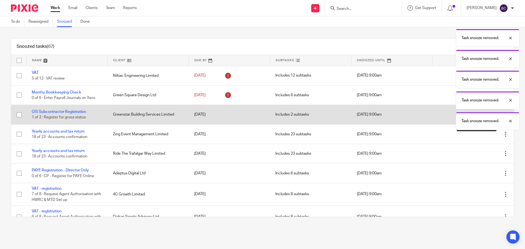
click at [484, 115] on body "Work Email Clients Team Reports Work Email Clients Team Reports Settings Send n…" at bounding box center [262, 124] width 525 height 249
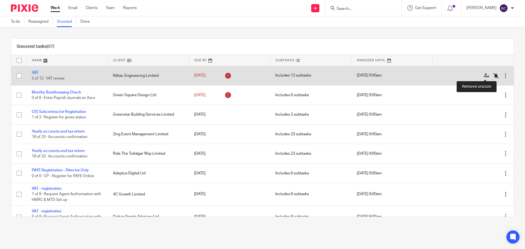
click at [493, 74] on icon at bounding box center [495, 75] width 5 height 5
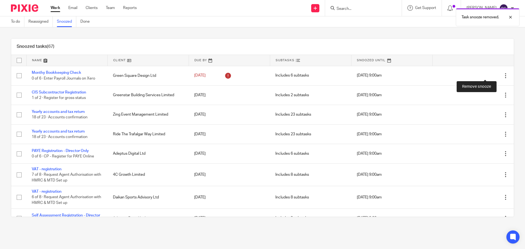
click at [493, 74] on icon at bounding box center [495, 75] width 5 height 5
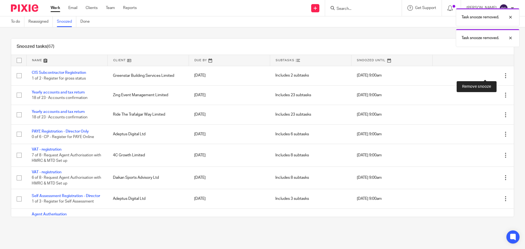
click at [493, 74] on icon at bounding box center [495, 75] width 5 height 5
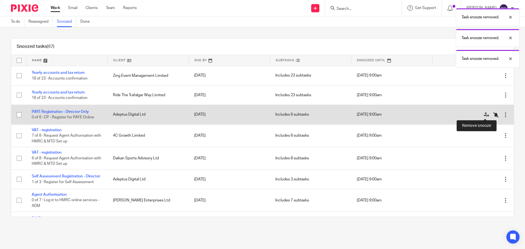
click at [493, 116] on icon at bounding box center [495, 114] width 5 height 5
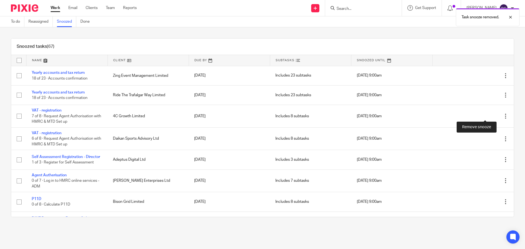
click at [493, 116] on icon at bounding box center [495, 115] width 5 height 5
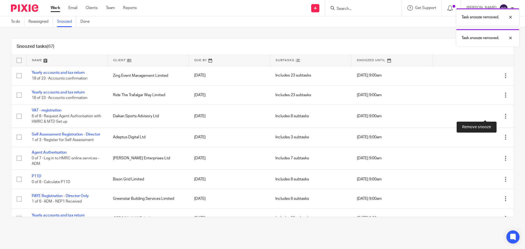
click at [493, 116] on icon at bounding box center [495, 115] width 5 height 5
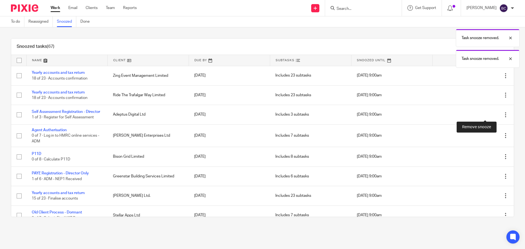
click at [493, 116] on icon at bounding box center [495, 114] width 5 height 5
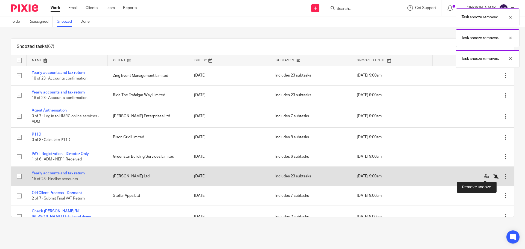
click at [493, 176] on icon at bounding box center [495, 175] width 5 height 5
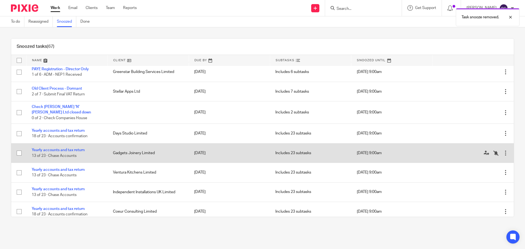
scroll to position [85, 0]
click at [493, 153] on icon at bounding box center [495, 152] width 5 height 5
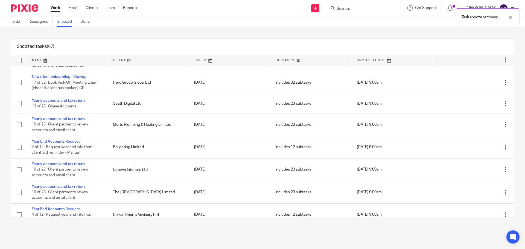
scroll to position [347, 0]
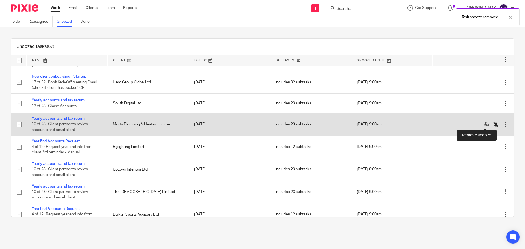
click at [493, 125] on icon at bounding box center [495, 124] width 5 height 5
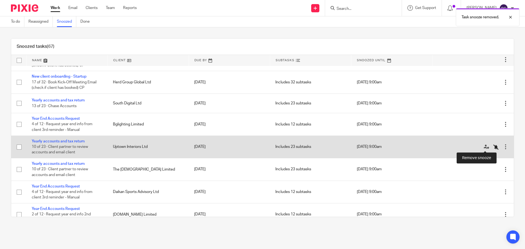
click at [493, 147] on icon at bounding box center [495, 146] width 5 height 5
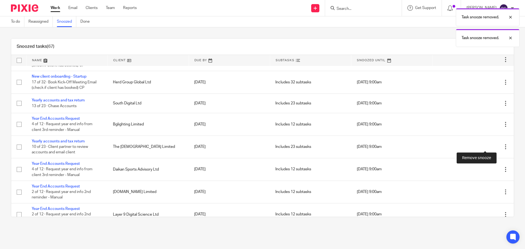
click at [493, 147] on icon at bounding box center [495, 146] width 5 height 5
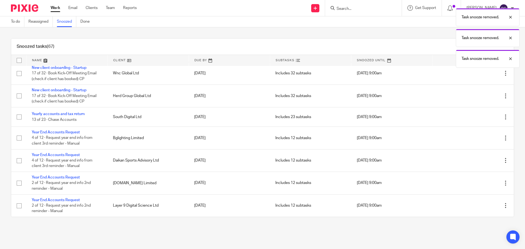
scroll to position [334, 0]
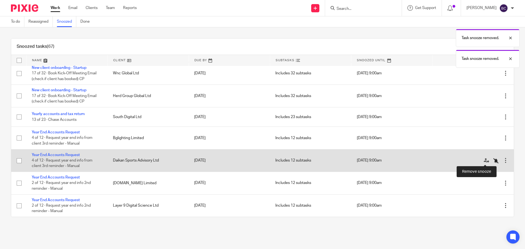
click at [493, 160] on icon at bounding box center [495, 160] width 5 height 5
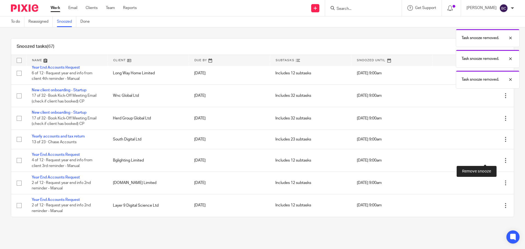
scroll to position [311, 0]
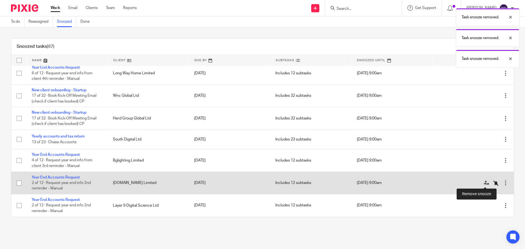
click at [493, 182] on icon at bounding box center [495, 182] width 5 height 5
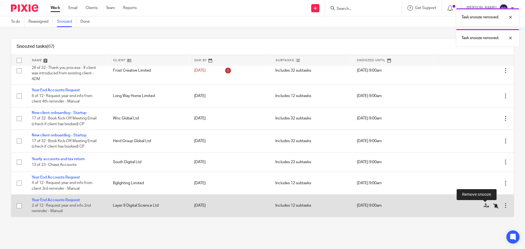
click at [493, 207] on icon at bounding box center [495, 205] width 5 height 5
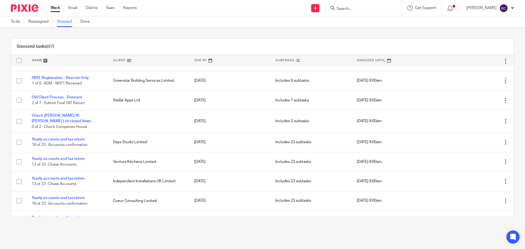
scroll to position [78, 0]
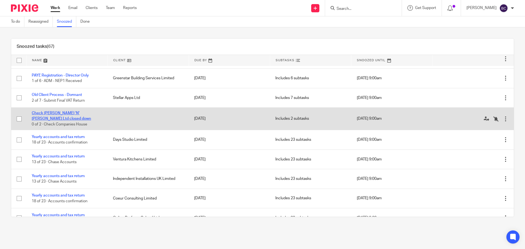
click at [82, 113] on link "Check [PERSON_NAME] 'N' [PERSON_NAME] Ltd closed down" at bounding box center [61, 115] width 59 height 9
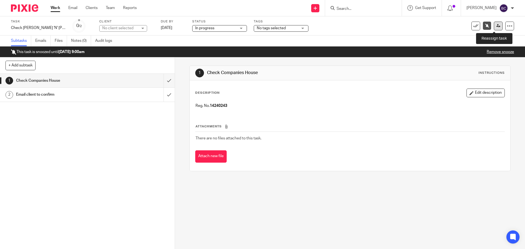
click at [496, 26] on icon at bounding box center [498, 26] width 4 height 4
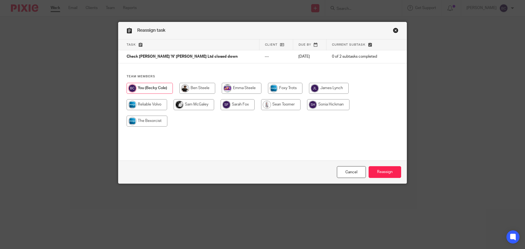
click at [394, 28] on link "Close this dialog window" at bounding box center [395, 31] width 5 height 7
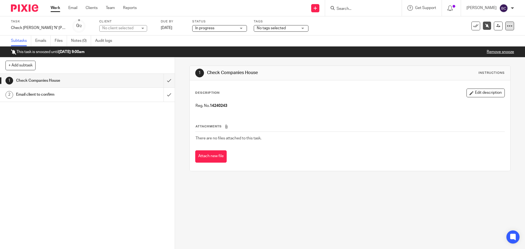
click at [507, 27] on icon at bounding box center [508, 25] width 5 height 5
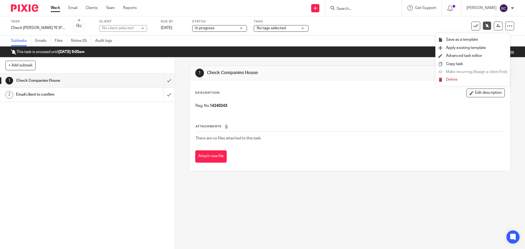
click at [366, 185] on div "1 Check Companies House Instructions Description Edit description Reg. No. 1424…" at bounding box center [350, 153] width 350 height 192
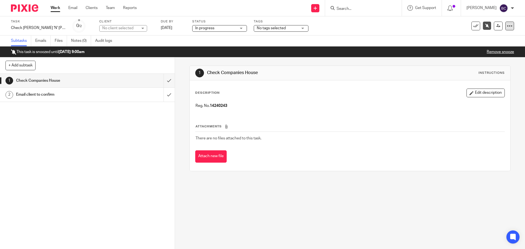
click at [506, 26] on icon at bounding box center [508, 25] width 5 height 5
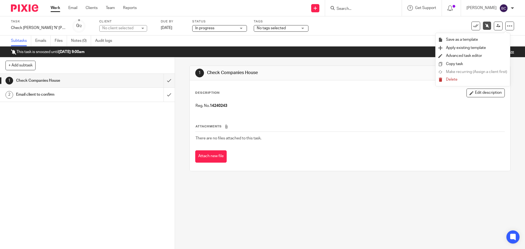
click at [445, 78] on button "Delete" at bounding box center [472, 80] width 69 height 4
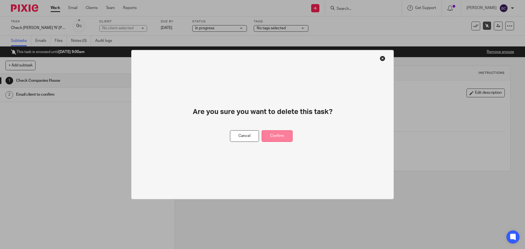
click at [273, 139] on button "Confirm" at bounding box center [276, 136] width 31 height 12
